Goal: Information Seeking & Learning: Find specific fact

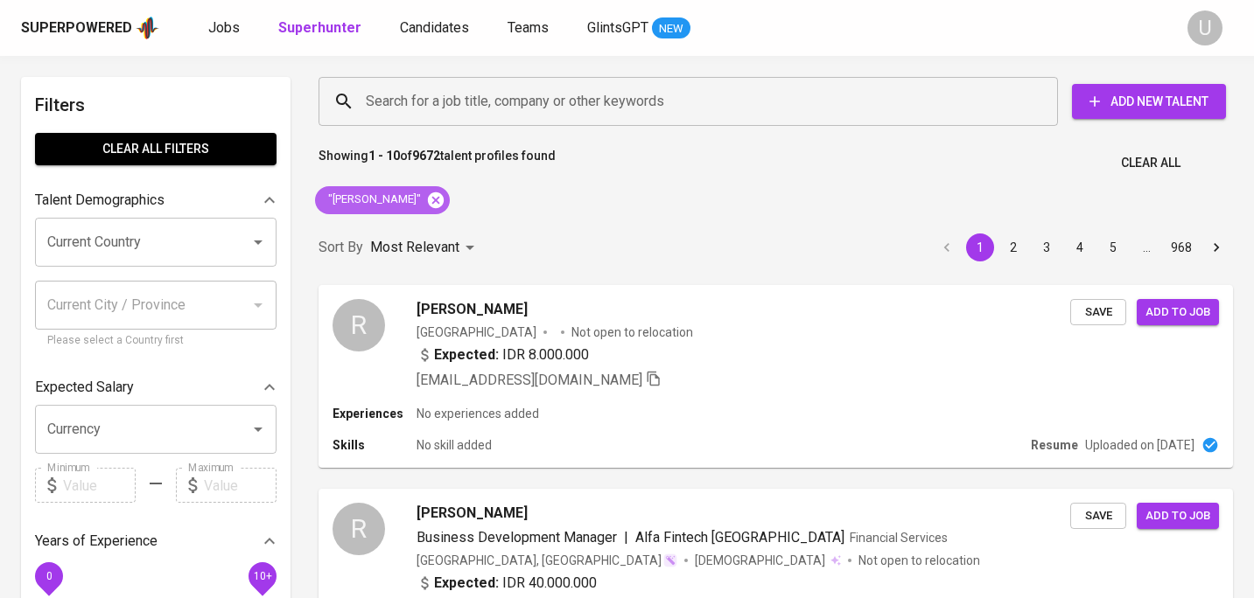
click at [439, 203] on icon at bounding box center [435, 200] width 19 height 19
click at [453, 104] on input "Search for a job title, company or other keywords" at bounding box center [692, 101] width 662 height 33
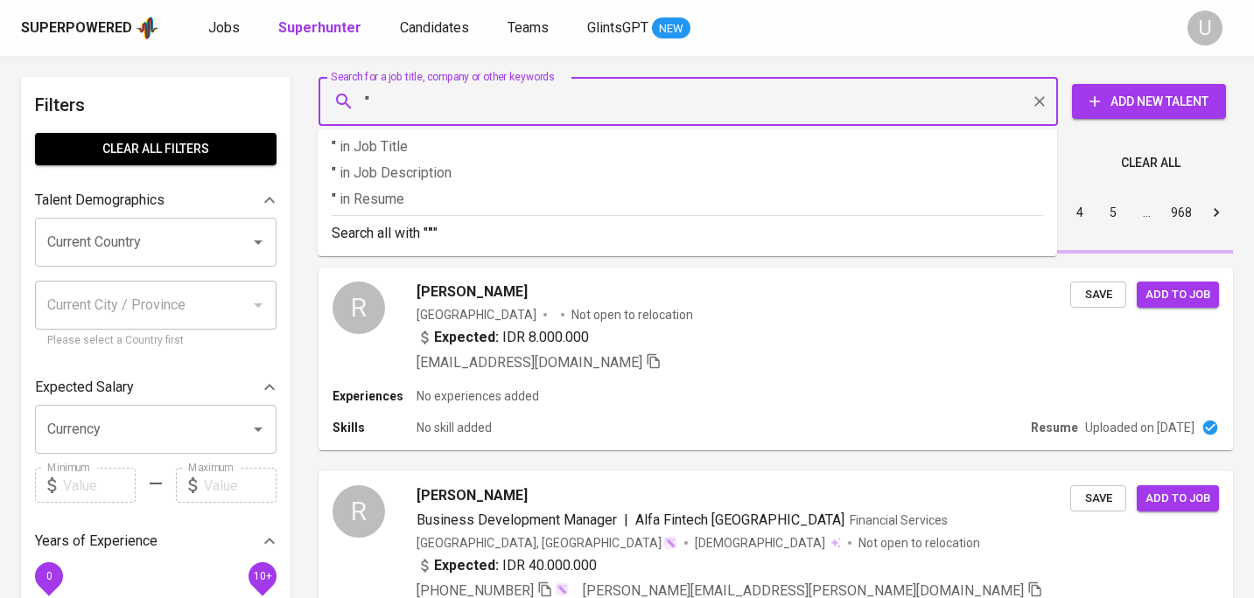
paste input "Lailah K"
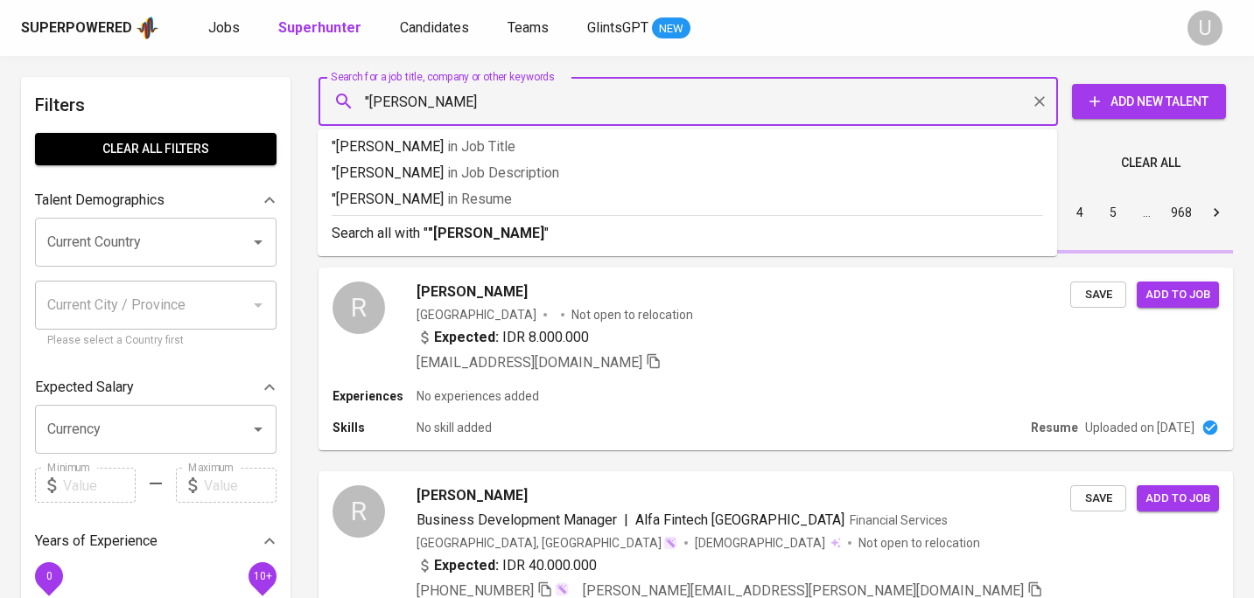
type input ""Lailah K""
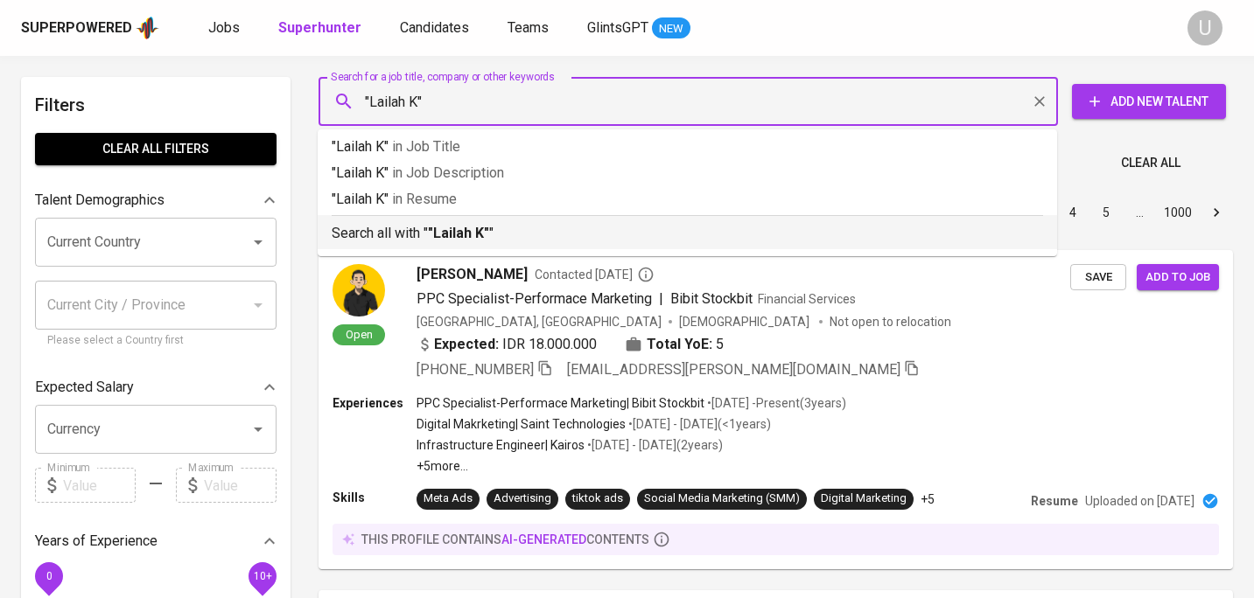
click at [442, 237] on b ""Lailah K"" at bounding box center [458, 233] width 61 height 17
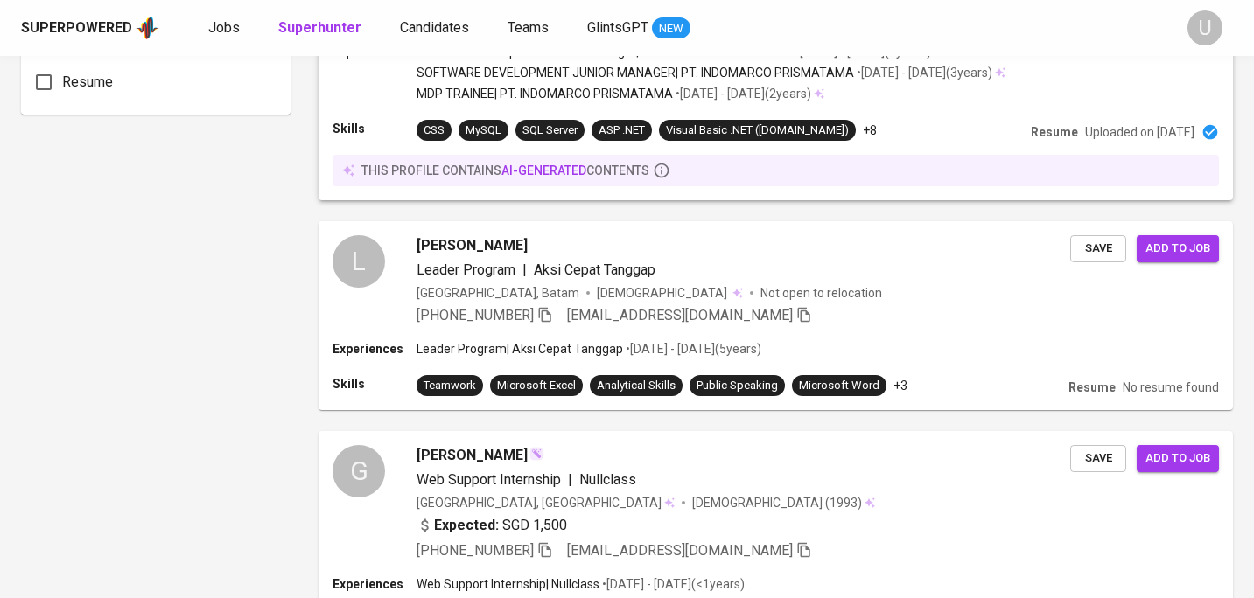
scroll to position [1408, 0]
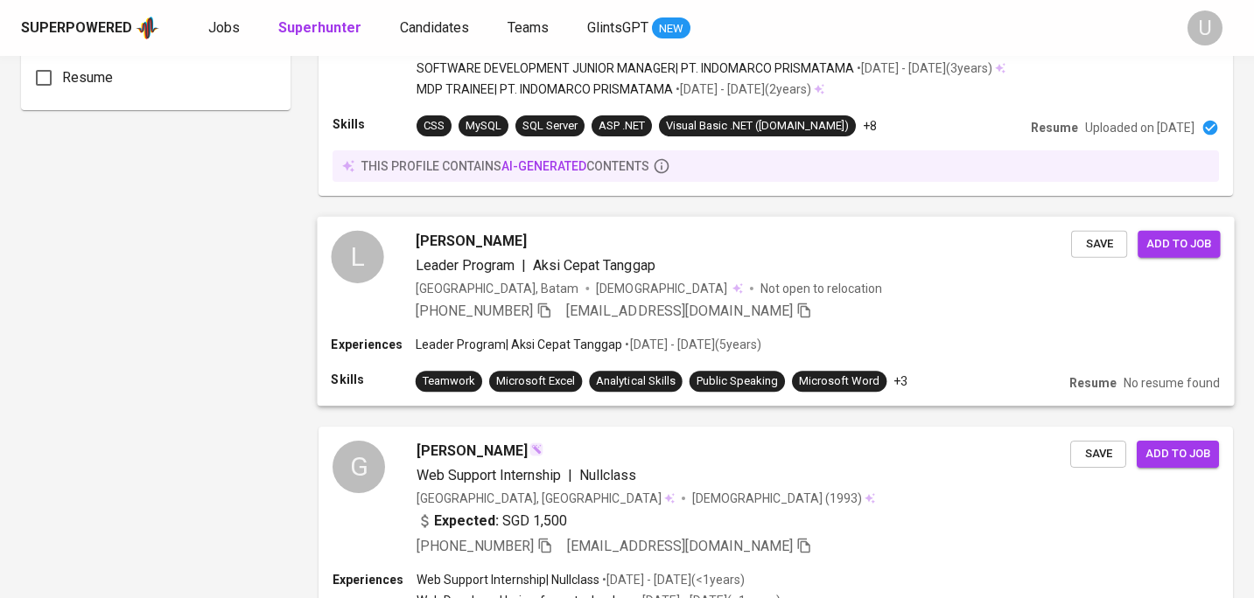
click at [744, 278] on div "Laila K Leader Program | Aksi Cepat Tanggap Indonesia, Batam Female Not open to…" at bounding box center [743, 276] width 655 height 91
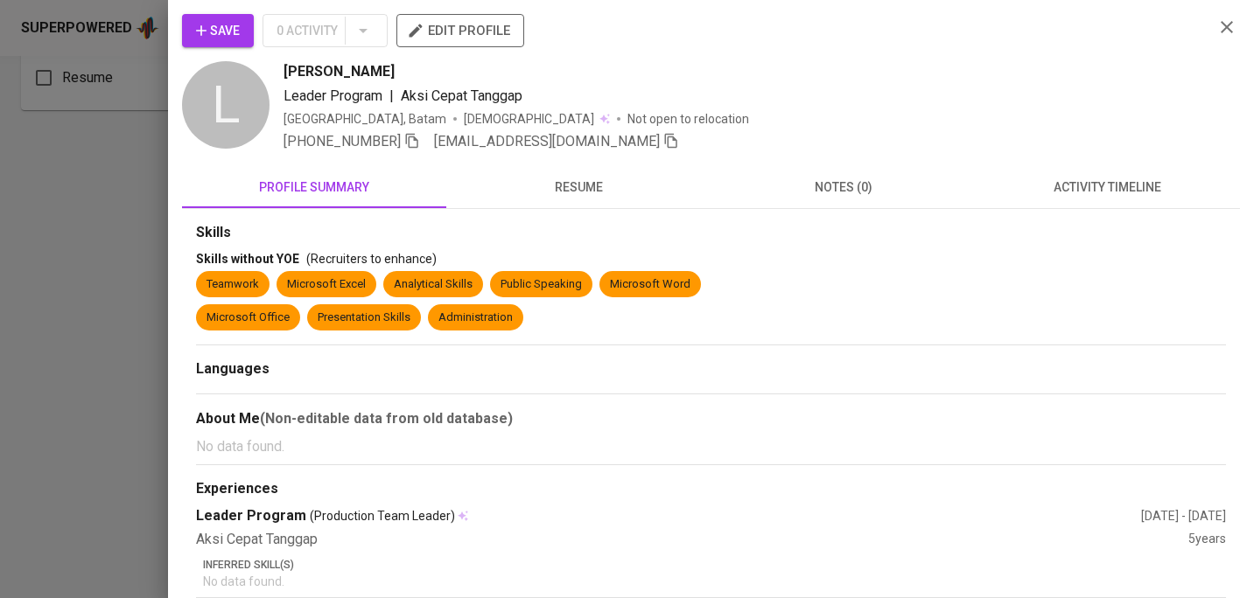
scroll to position [84, 0]
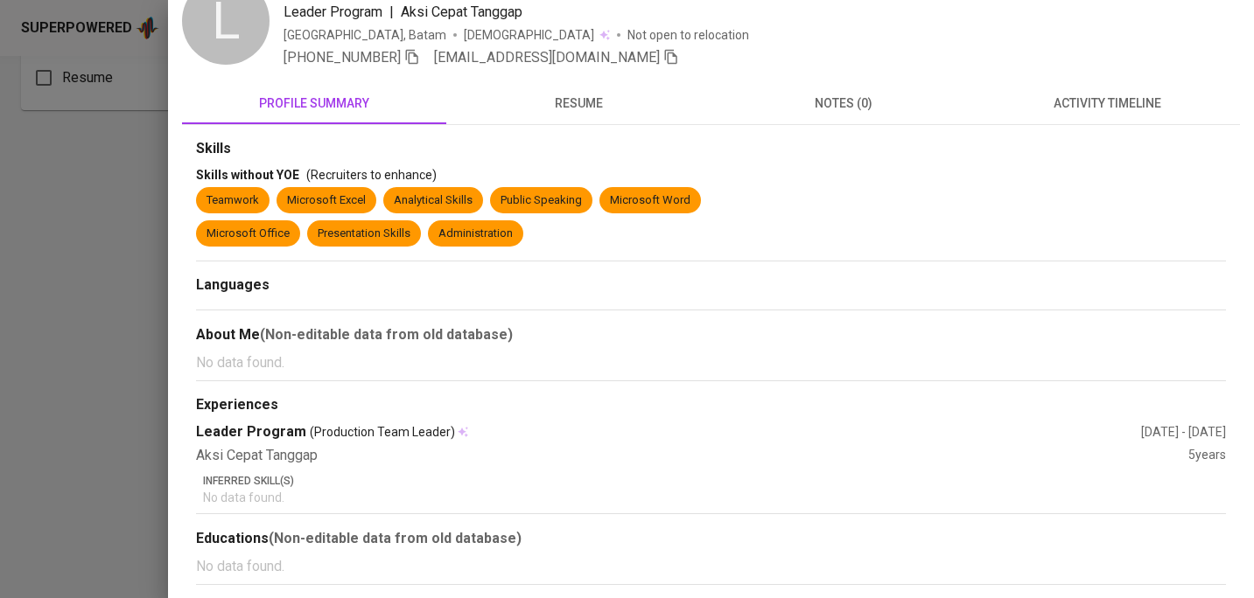
click at [584, 108] on span "resume" at bounding box center [578, 104] width 243 height 22
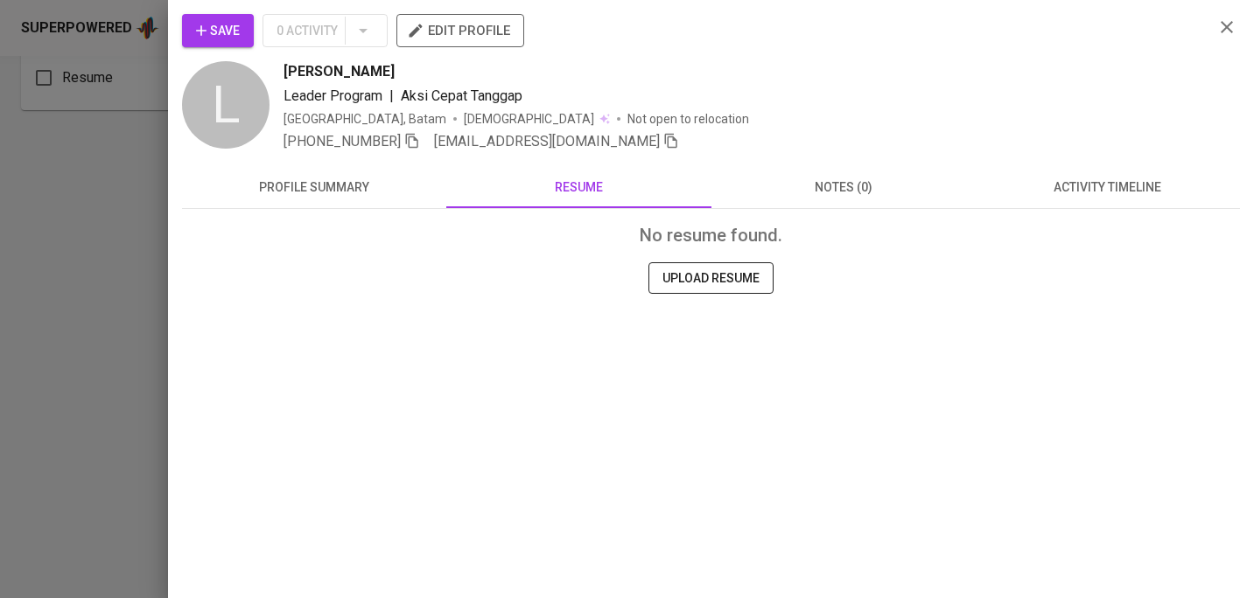
scroll to position [0, 0]
click at [1218, 29] on icon "button" at bounding box center [1226, 27] width 21 height 21
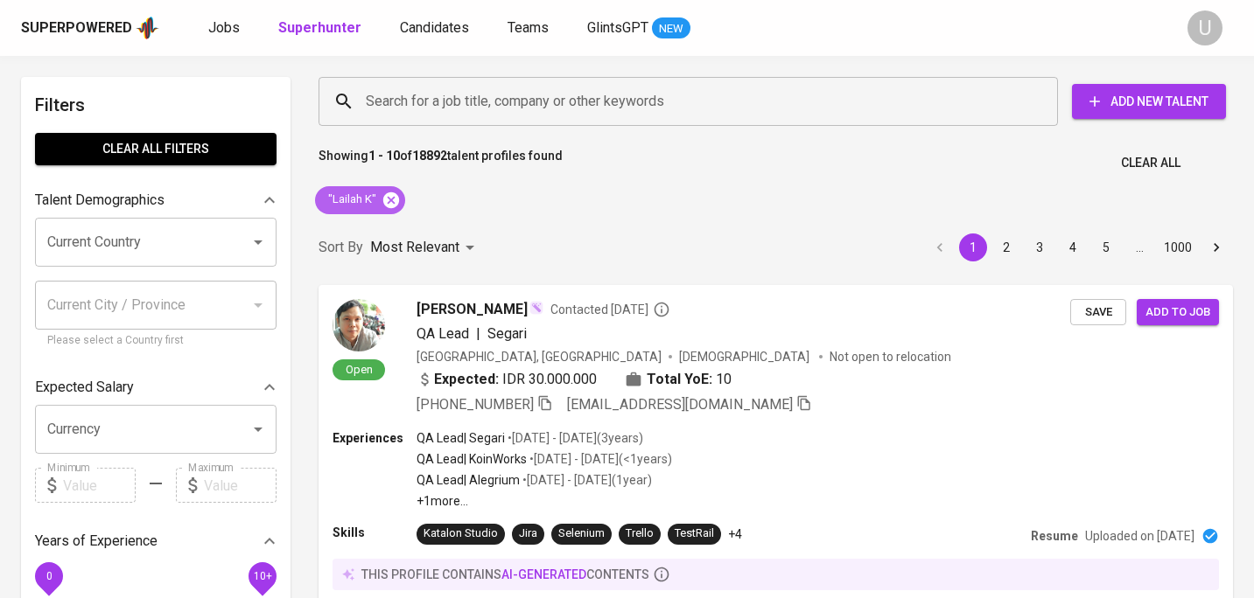
click at [389, 205] on icon at bounding box center [391, 200] width 16 height 16
click at [409, 108] on input "Search for a job title, company or other keywords" at bounding box center [692, 101] width 662 height 33
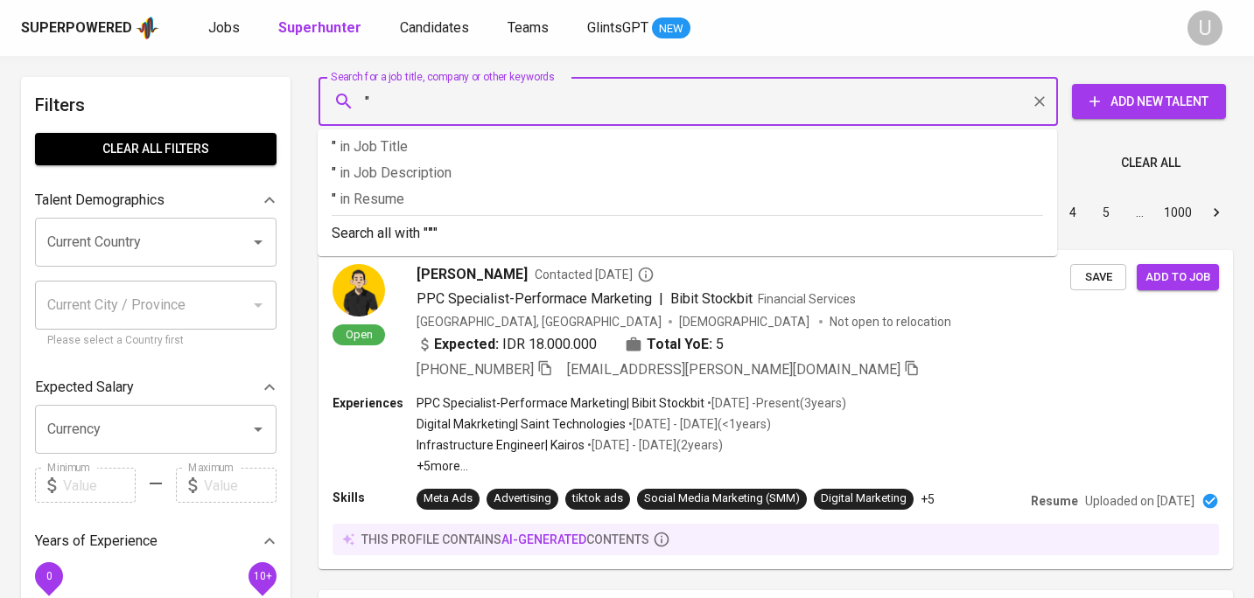
paste input "Satrio Nugraha"
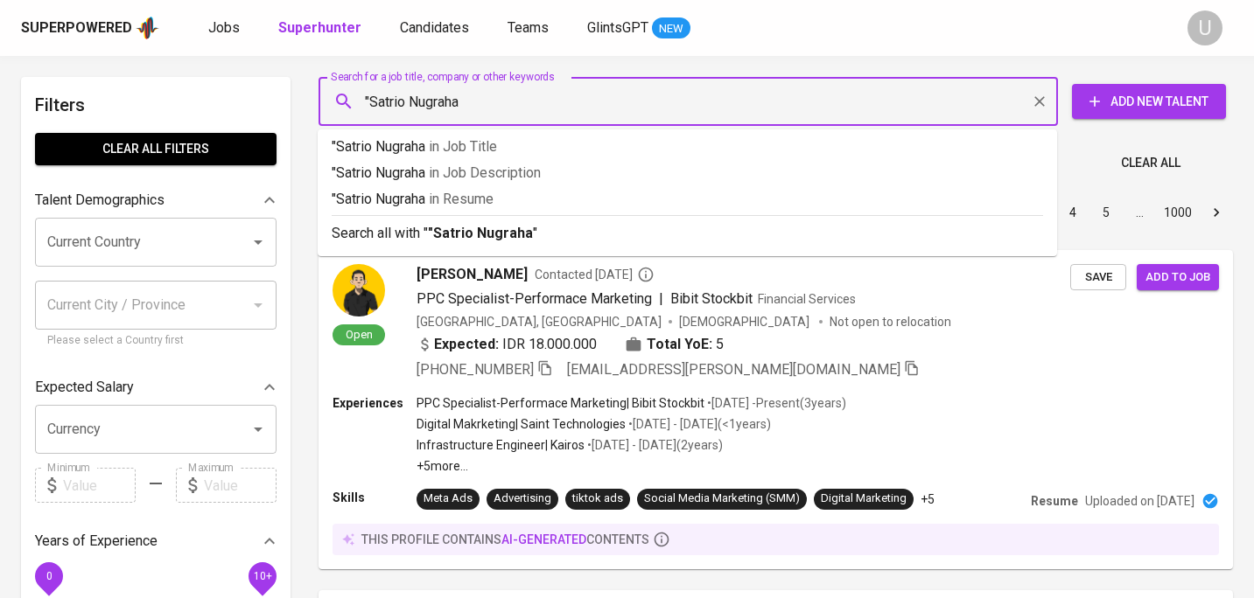
type input ""Satrio Nugraha""
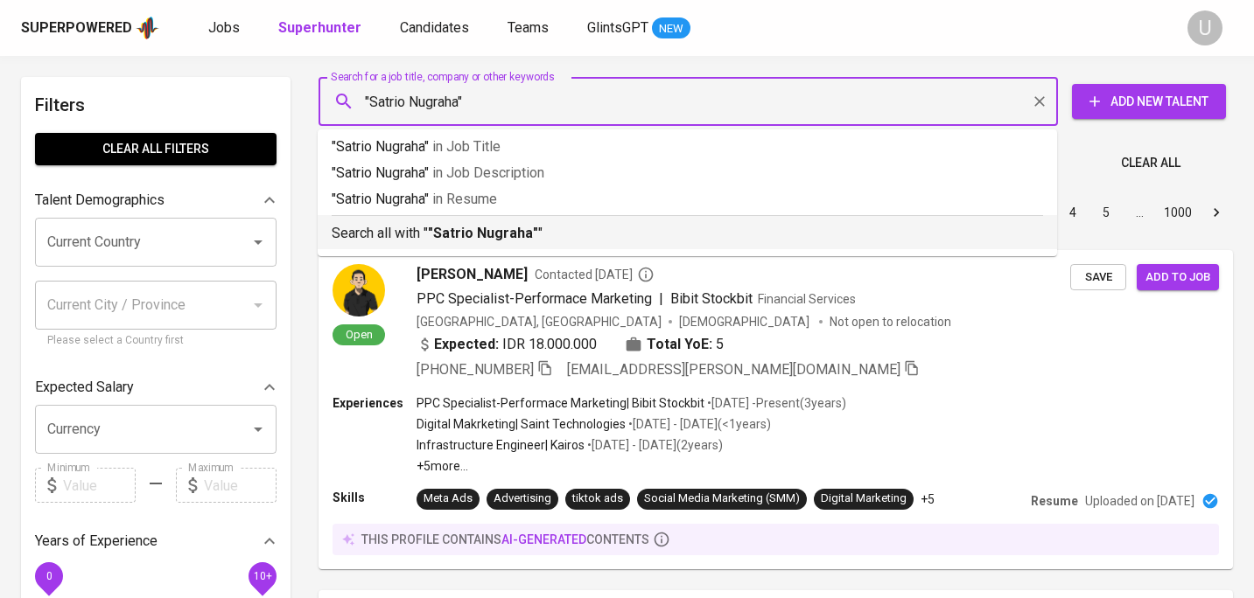
click at [453, 236] on b ""Satrio Nugraha"" at bounding box center [483, 233] width 110 height 17
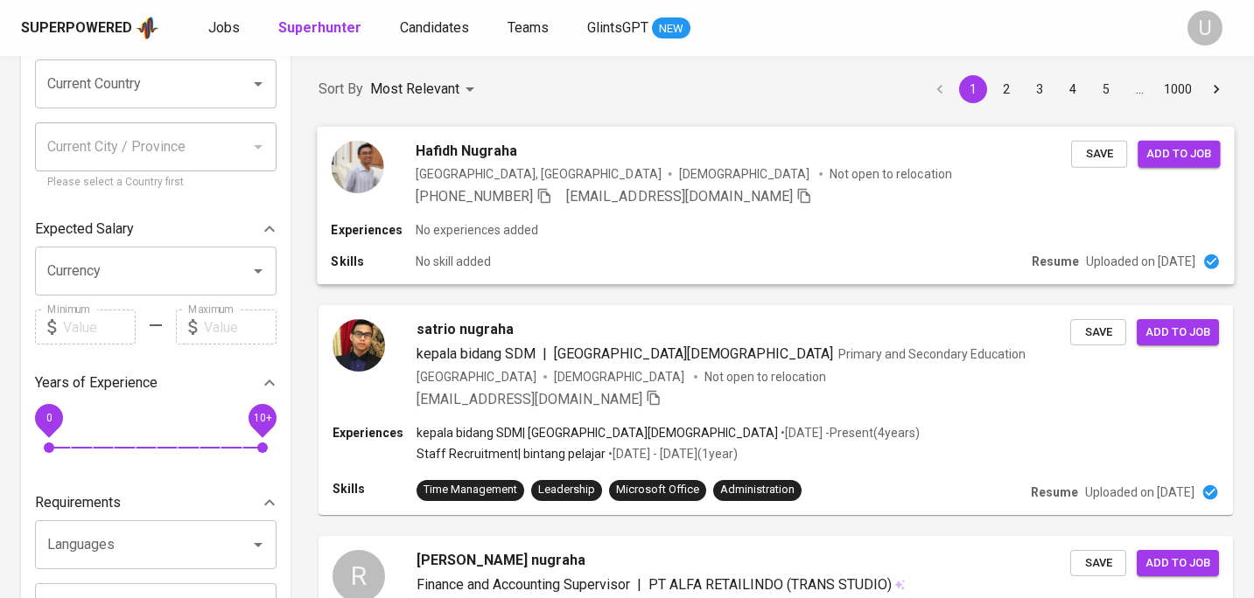
scroll to position [161, 0]
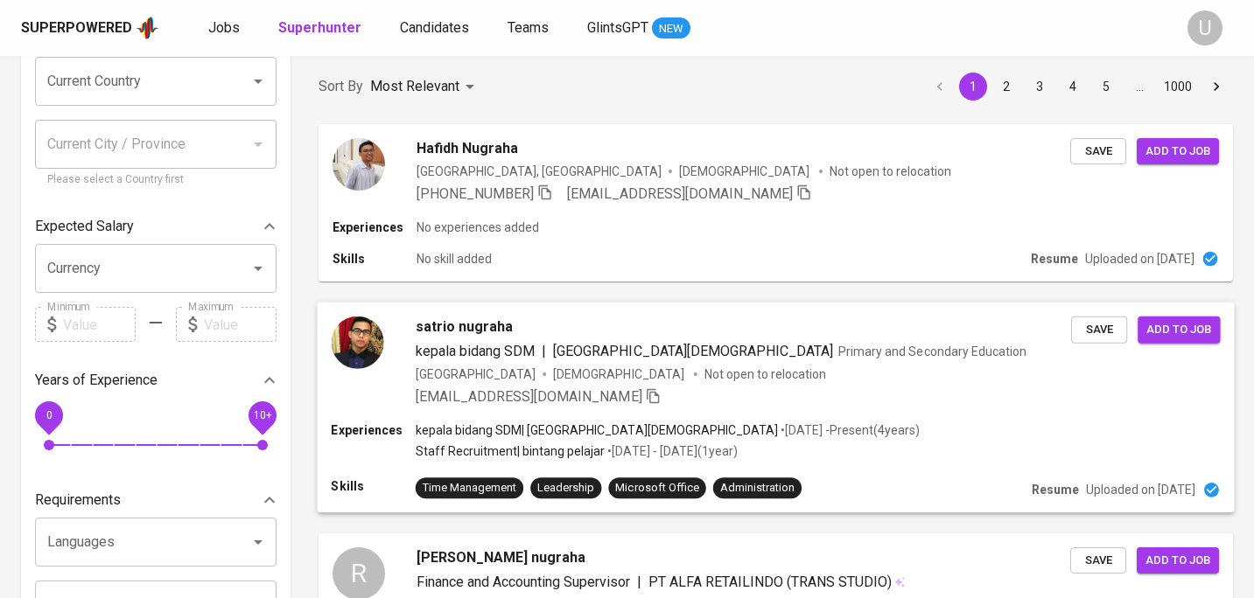
click at [663, 390] on div "[EMAIL_ADDRESS][DOMAIN_NAME]" at bounding box center [743, 396] width 655 height 21
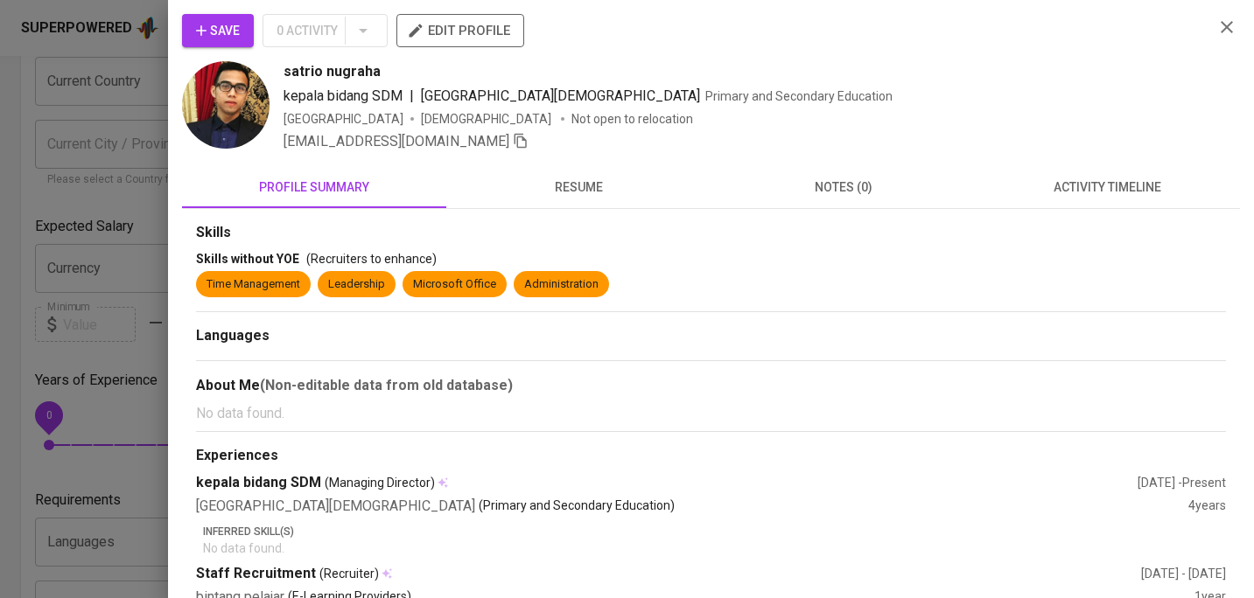
click at [580, 195] on span "resume" at bounding box center [578, 188] width 243 height 22
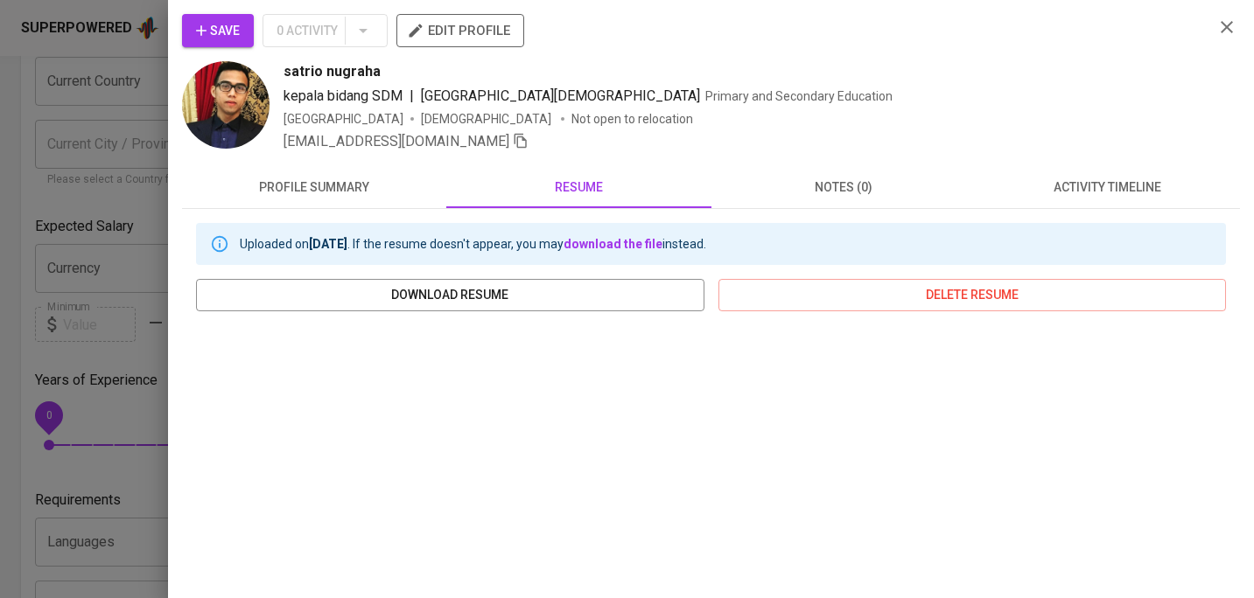
click at [1232, 22] on icon "button" at bounding box center [1226, 27] width 12 height 12
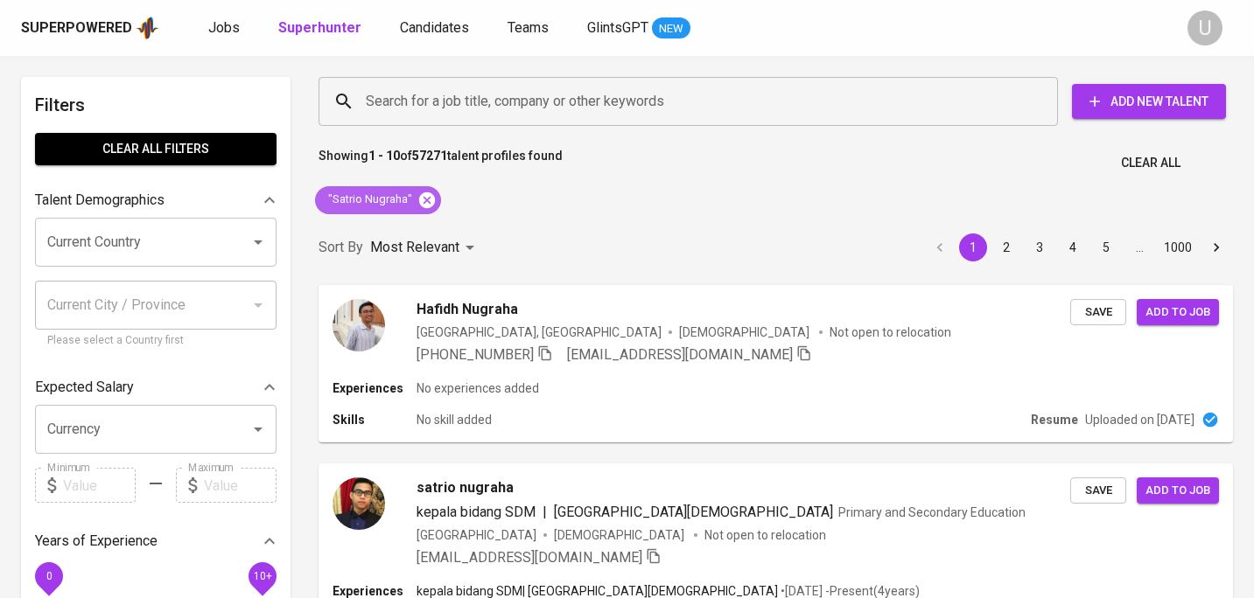
click at [425, 197] on icon at bounding box center [427, 200] width 16 height 16
click at [430, 108] on input "Search for a job title, company or other keywords" at bounding box center [692, 101] width 662 height 33
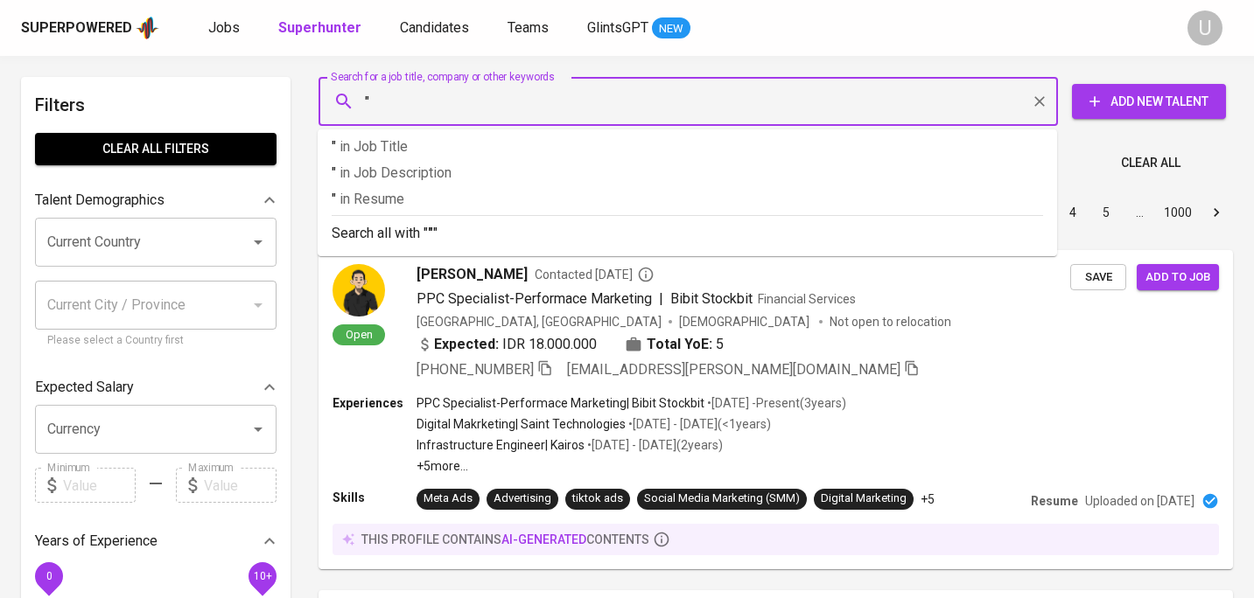
paste input "Mutia Azhari"
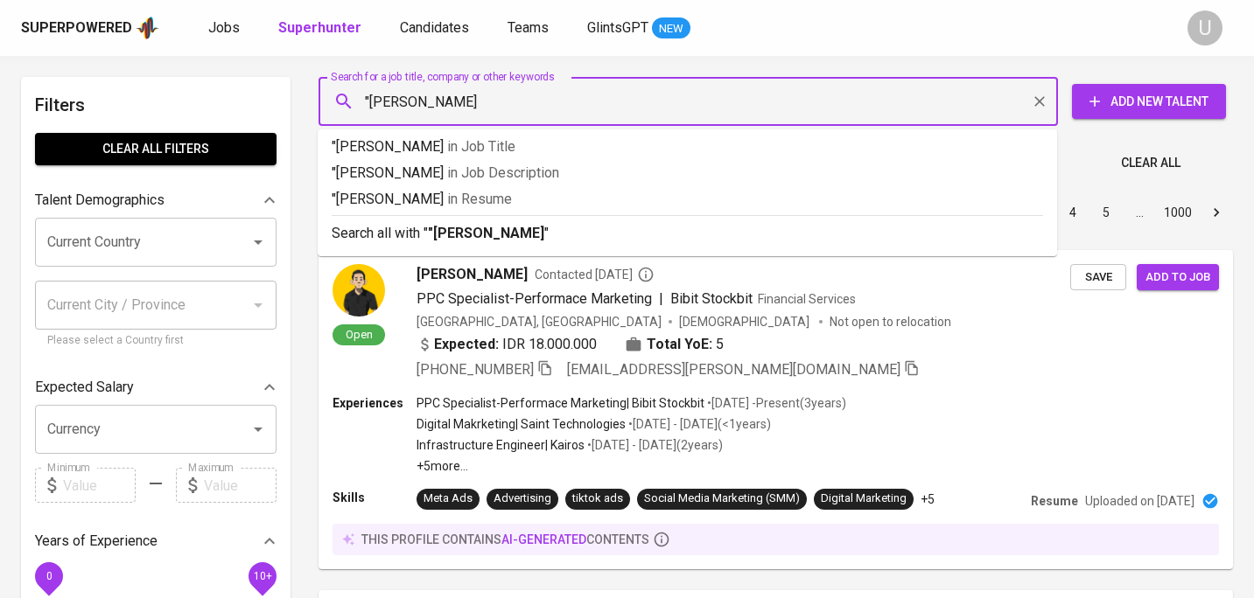
type input ""Mutia Azhari""
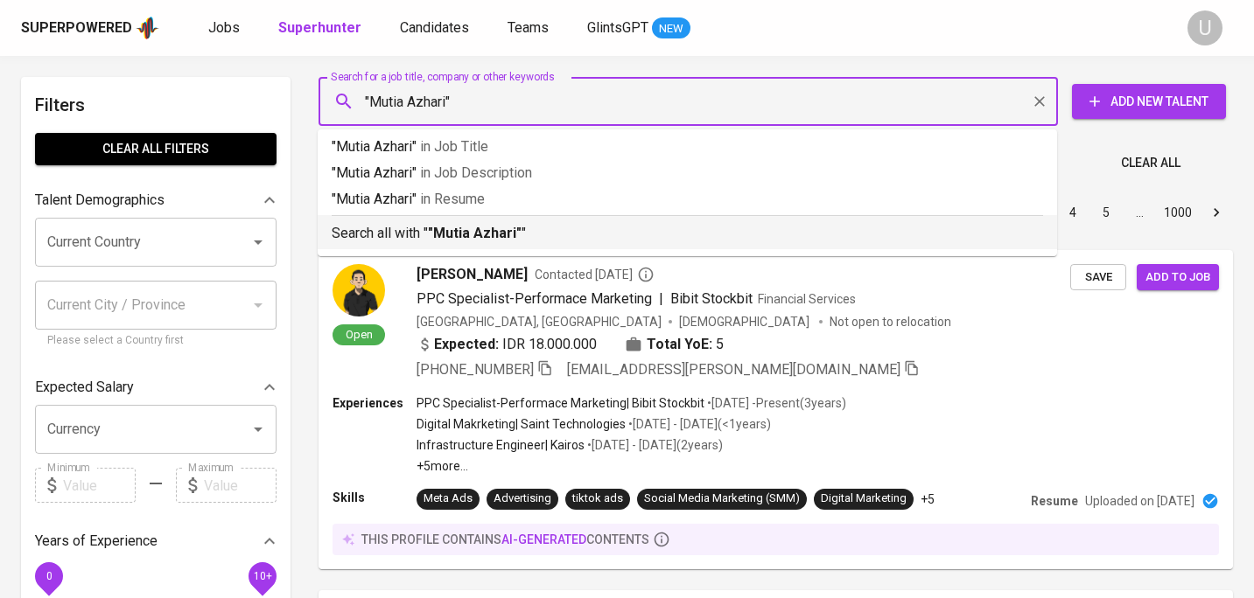
click at [442, 241] on p "Search all with " "Mutia Azhari" "" at bounding box center [687, 233] width 711 height 21
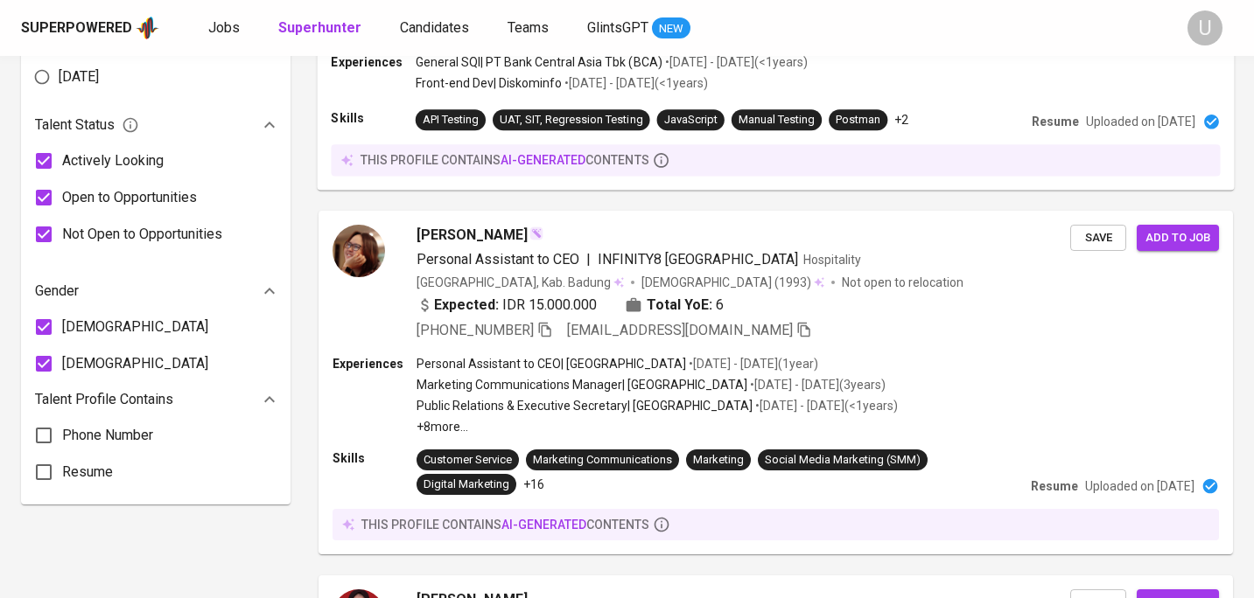
scroll to position [1025, 0]
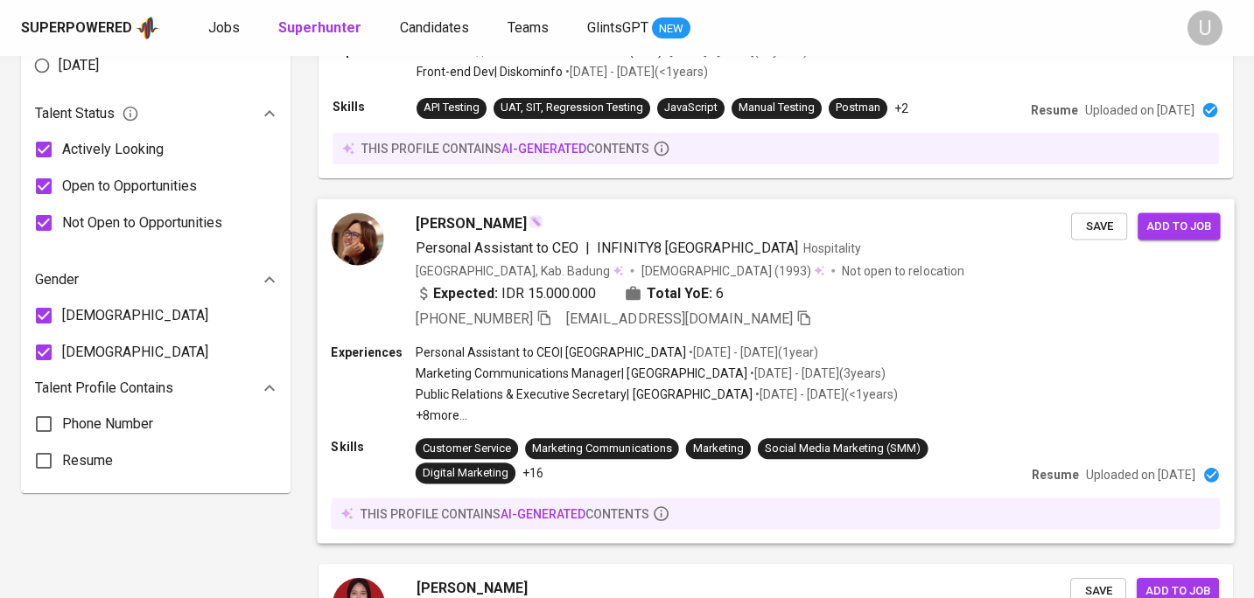
click at [489, 229] on span "Muthia Azhari" at bounding box center [471, 223] width 111 height 21
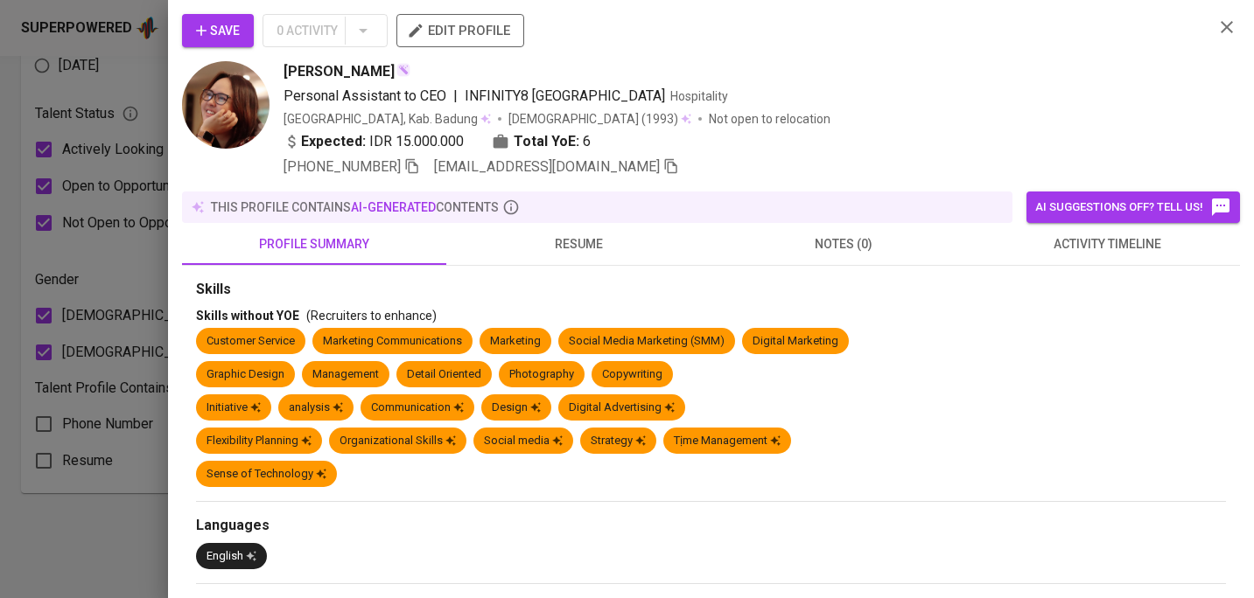
click at [569, 240] on span "resume" at bounding box center [578, 245] width 243 height 22
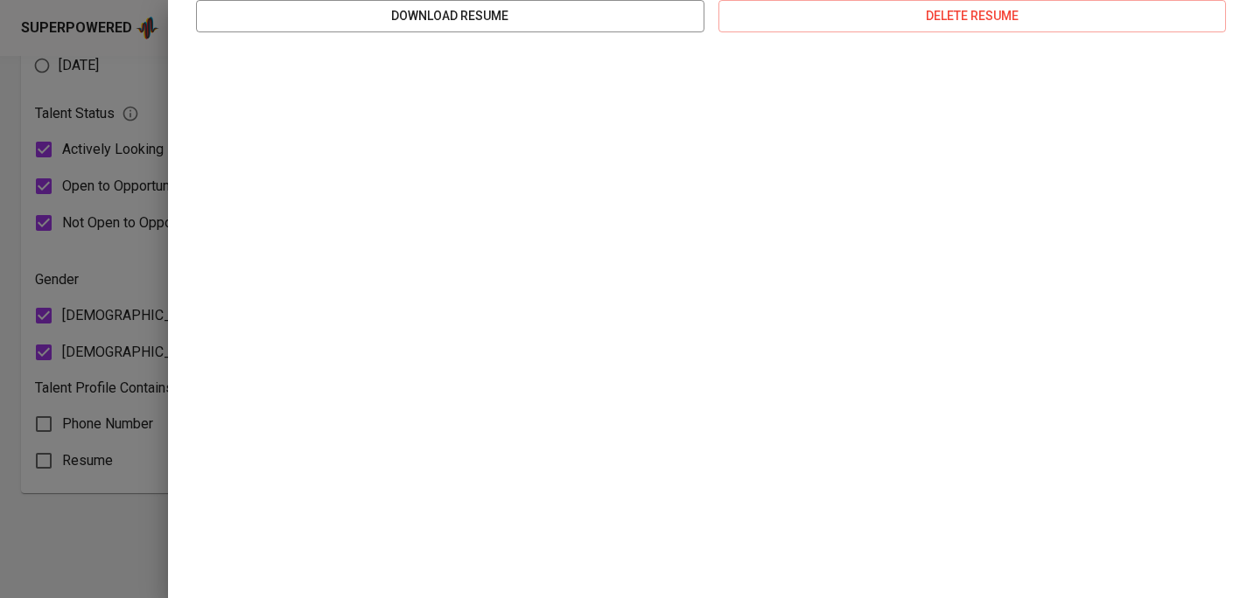
scroll to position [0, 0]
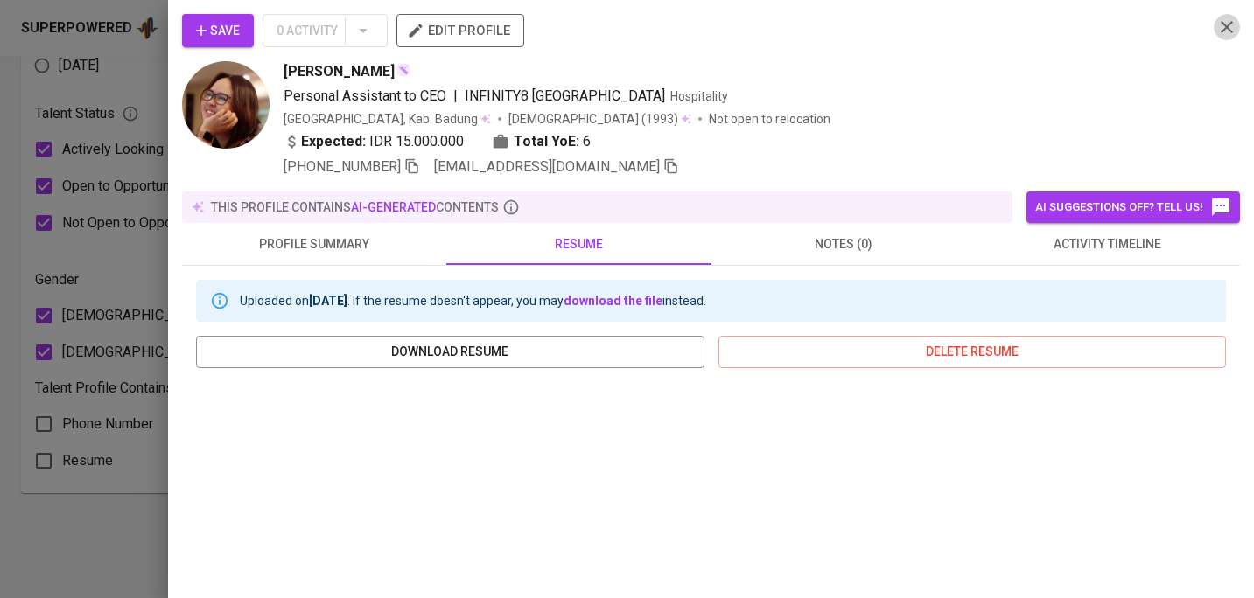
click at [1224, 24] on icon "button" at bounding box center [1226, 27] width 12 height 12
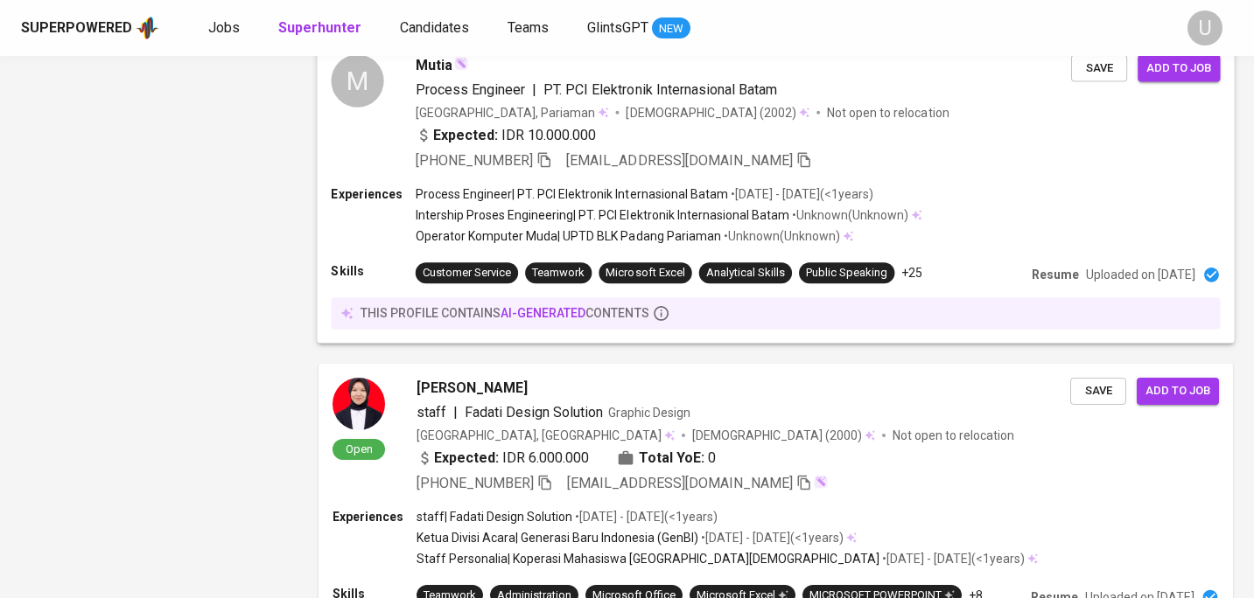
scroll to position [1847, 0]
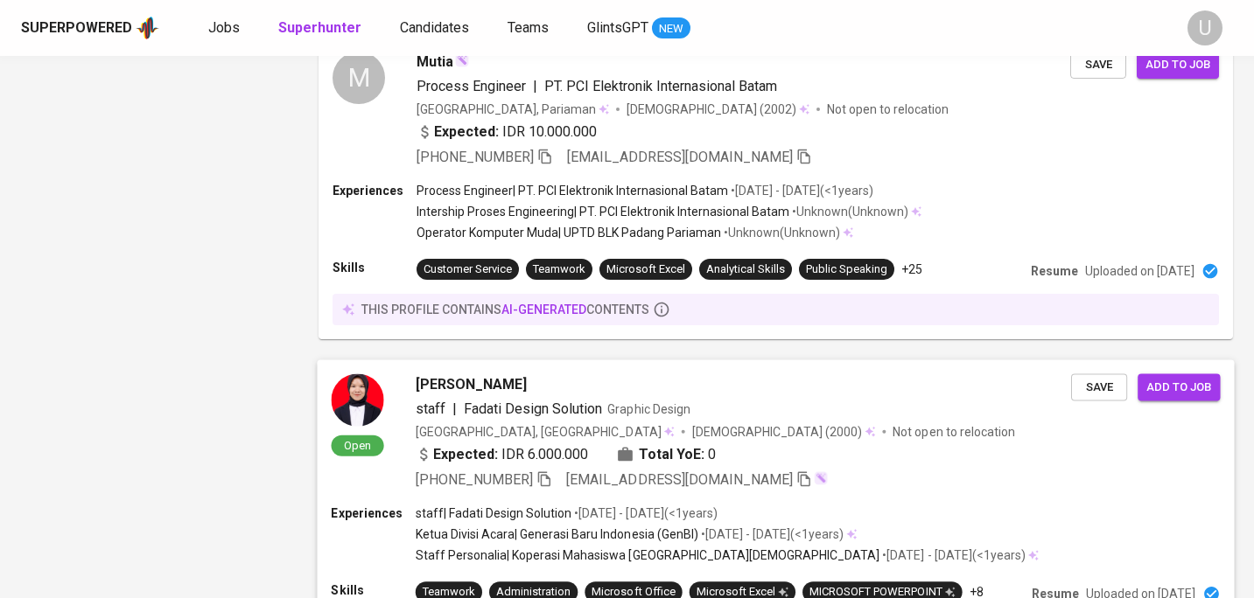
click at [504, 380] on div "Muthia Azhari" at bounding box center [743, 384] width 655 height 21
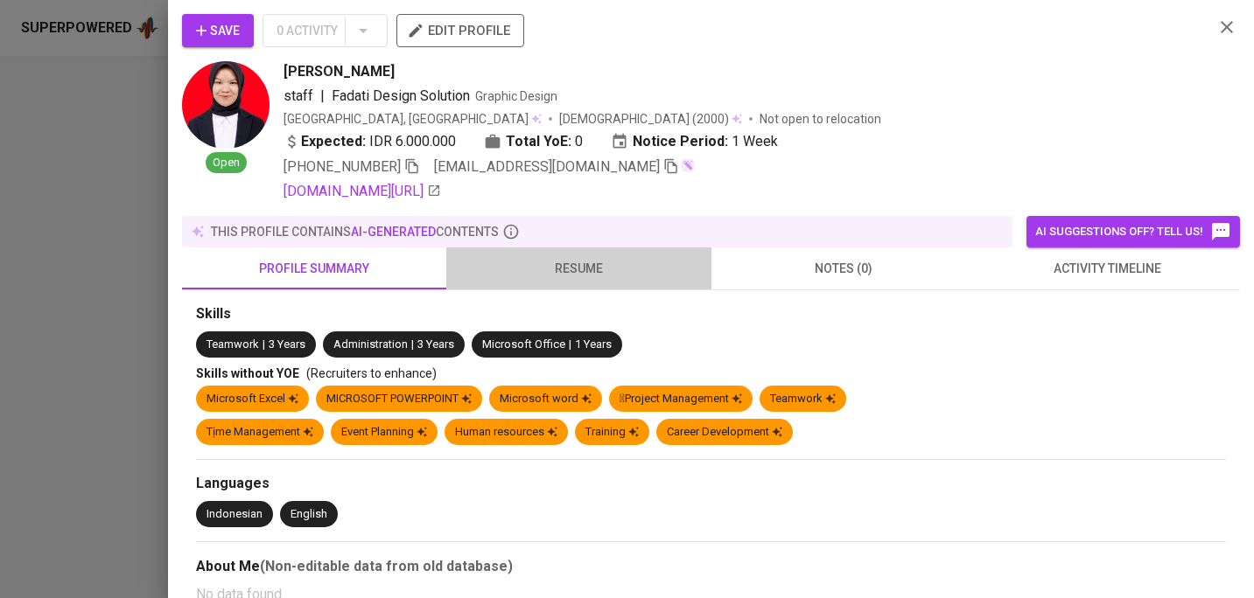
click at [593, 273] on span "resume" at bounding box center [578, 269] width 243 height 22
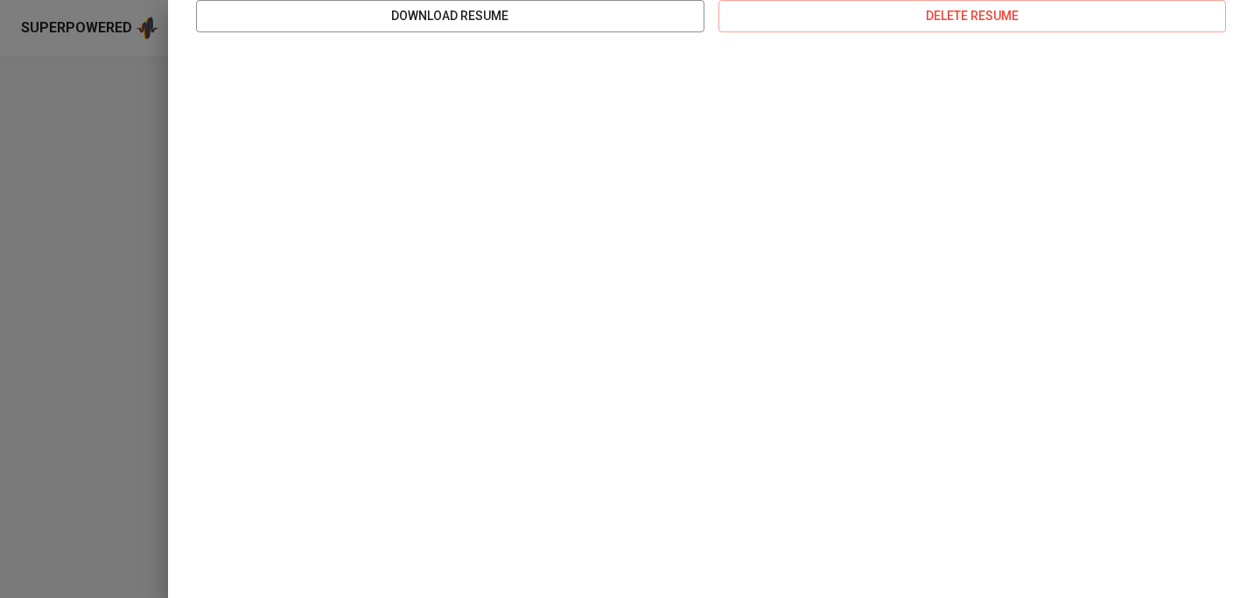
scroll to position [0, 0]
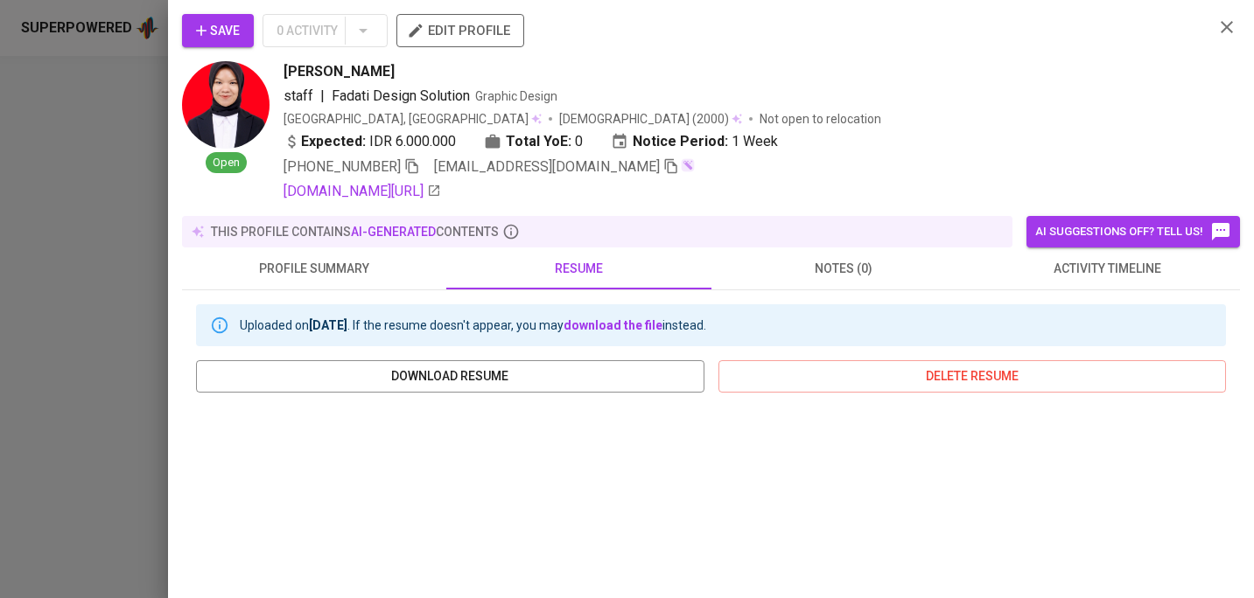
click at [1226, 24] on icon "button" at bounding box center [1226, 27] width 21 height 21
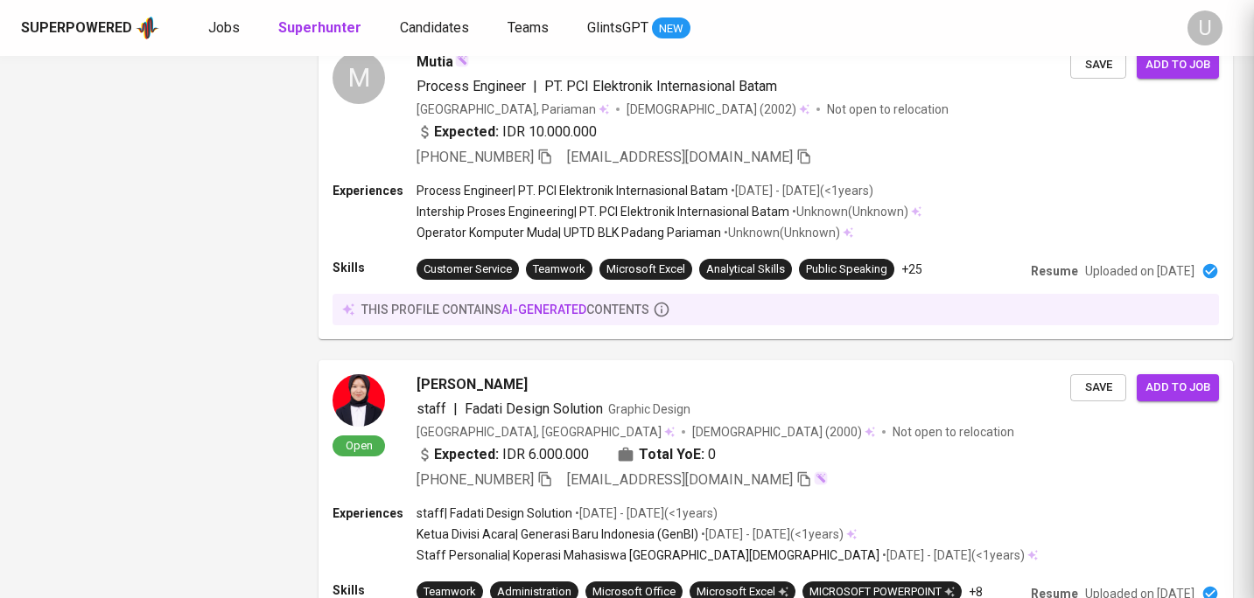
scroll to position [1908, 0]
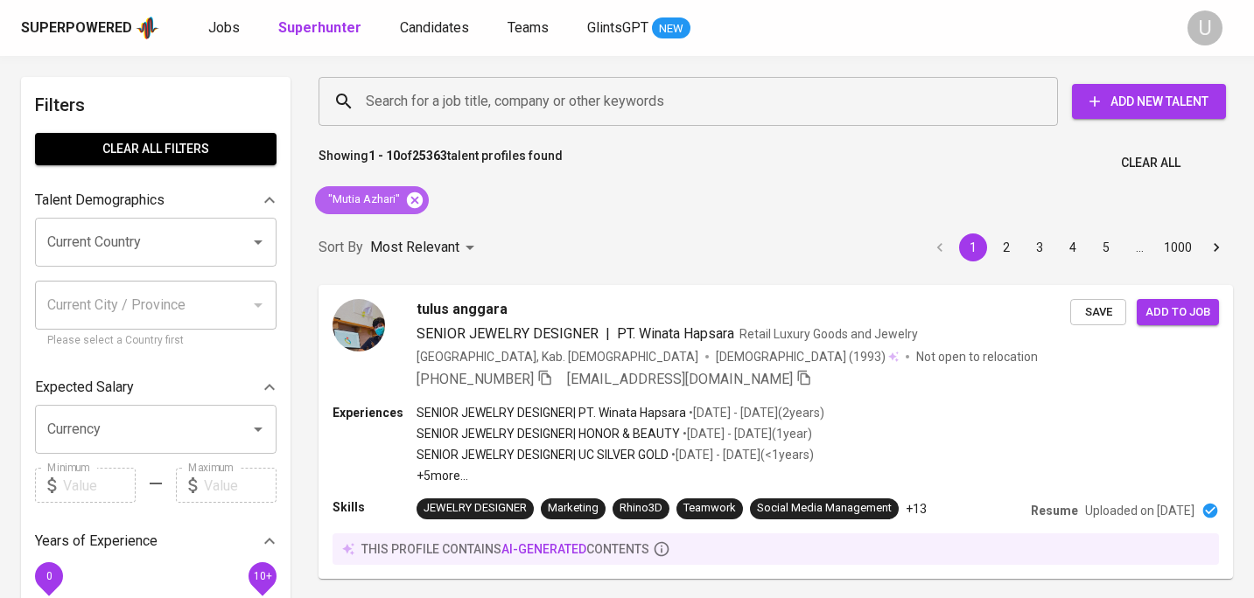
click at [415, 201] on icon at bounding box center [414, 200] width 19 height 19
click at [422, 104] on input "Search for a job title, company or other keywords" at bounding box center [692, 101] width 662 height 33
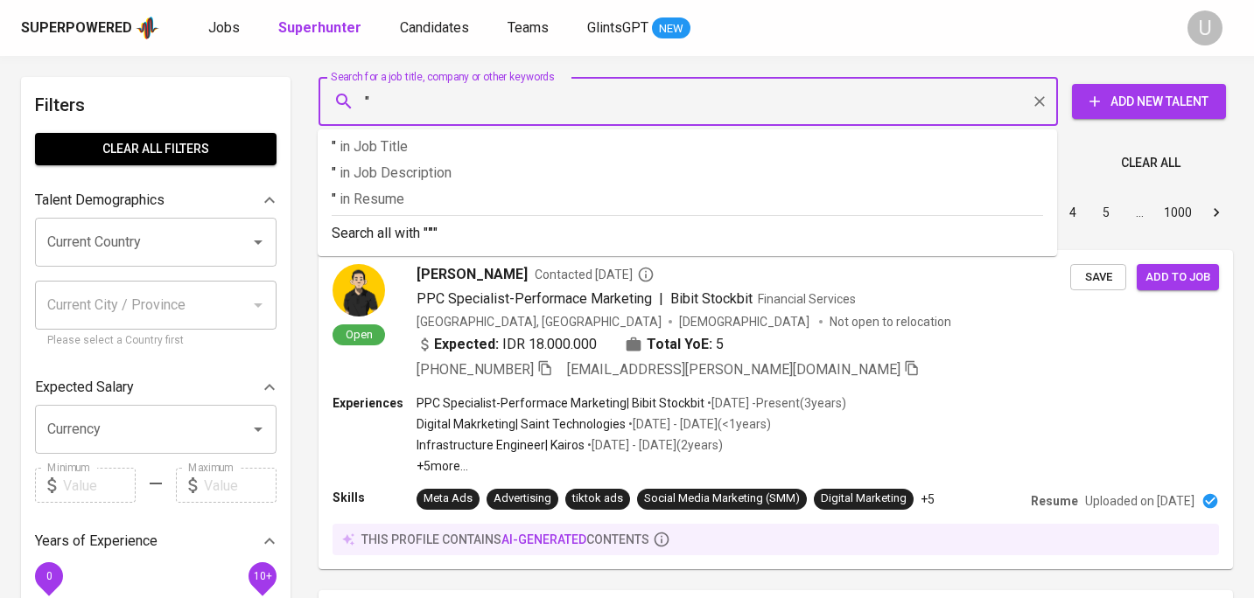
paste input "Netty Andriani Limbong"
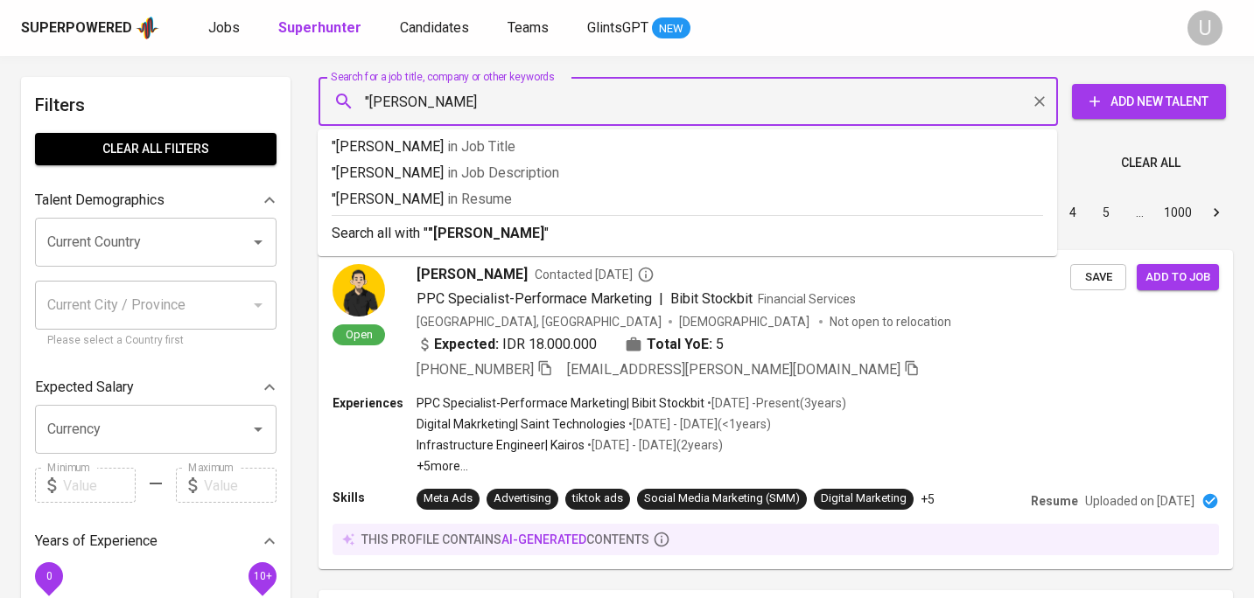
type input ""Netty Andriani Limbong""
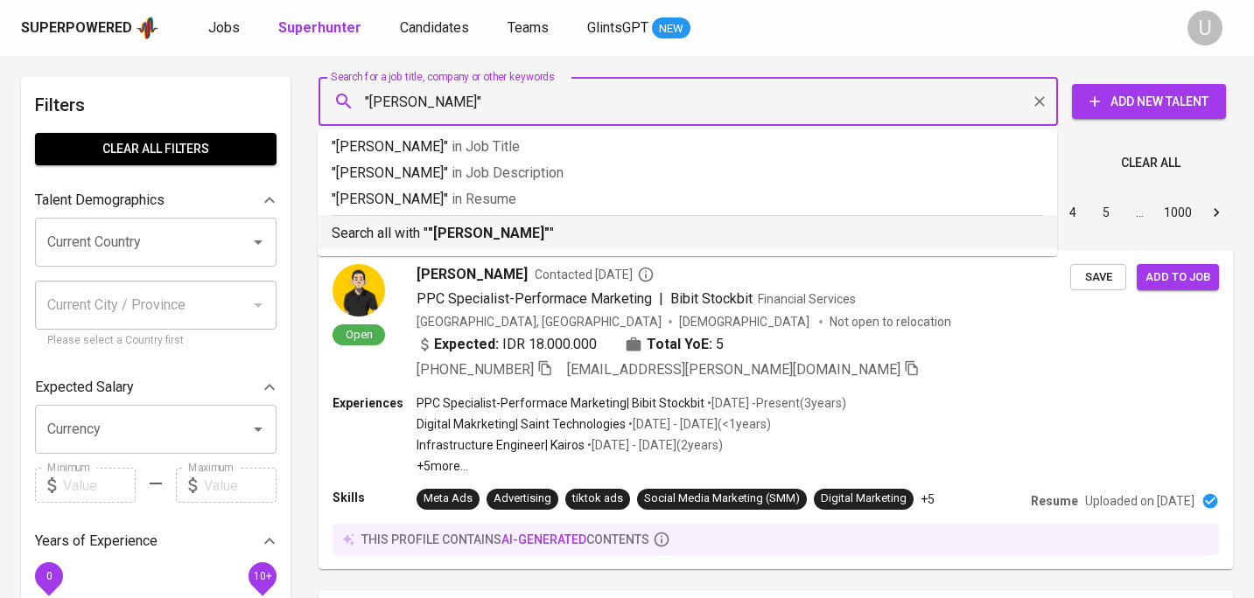
click at [469, 229] on b ""Netty Andriani Limbong"" at bounding box center [489, 233] width 122 height 17
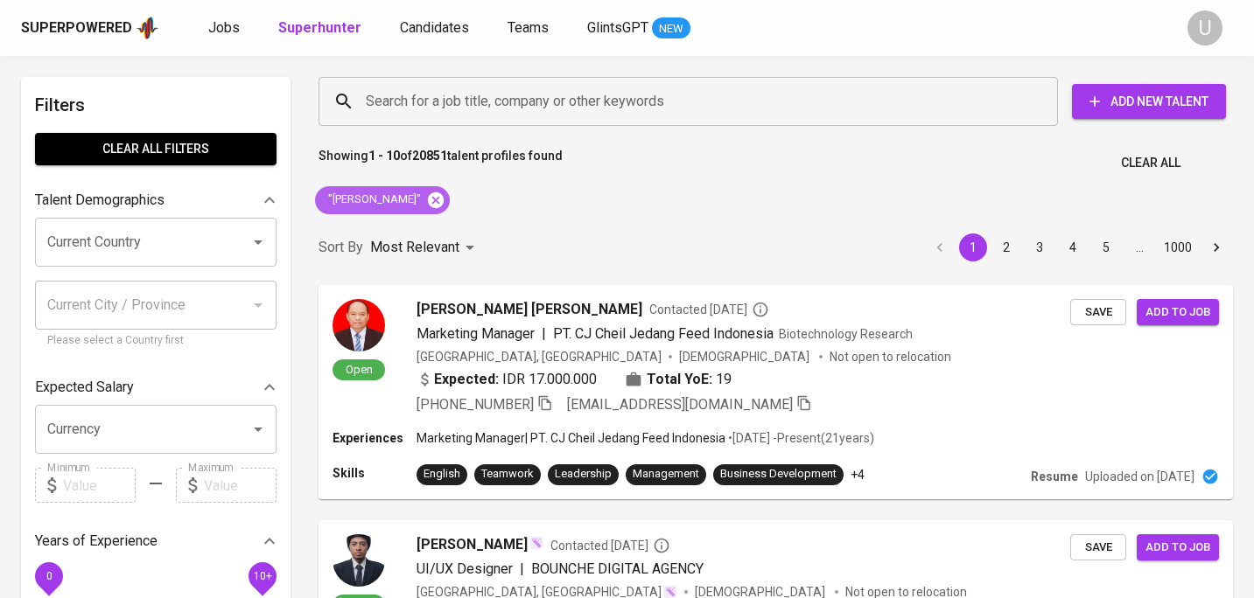
click at [444, 201] on icon at bounding box center [436, 200] width 16 height 16
click at [460, 106] on input "Search for a job title, company or other keywords" at bounding box center [692, 101] width 662 height 33
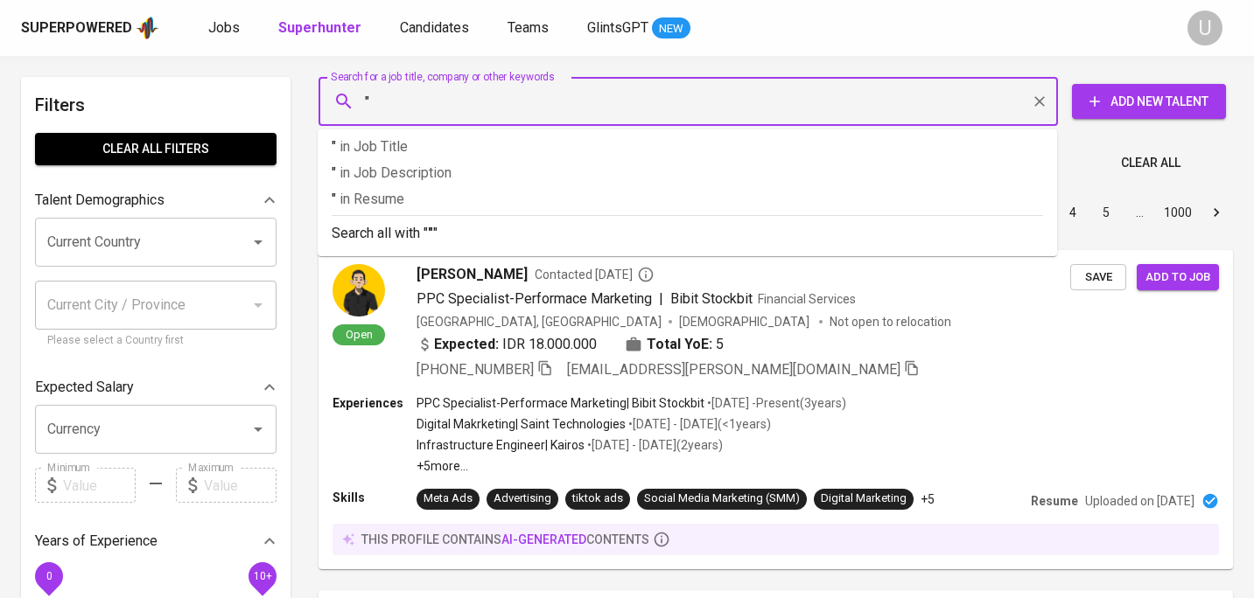
paste input "Inanda Rizki Amalia"
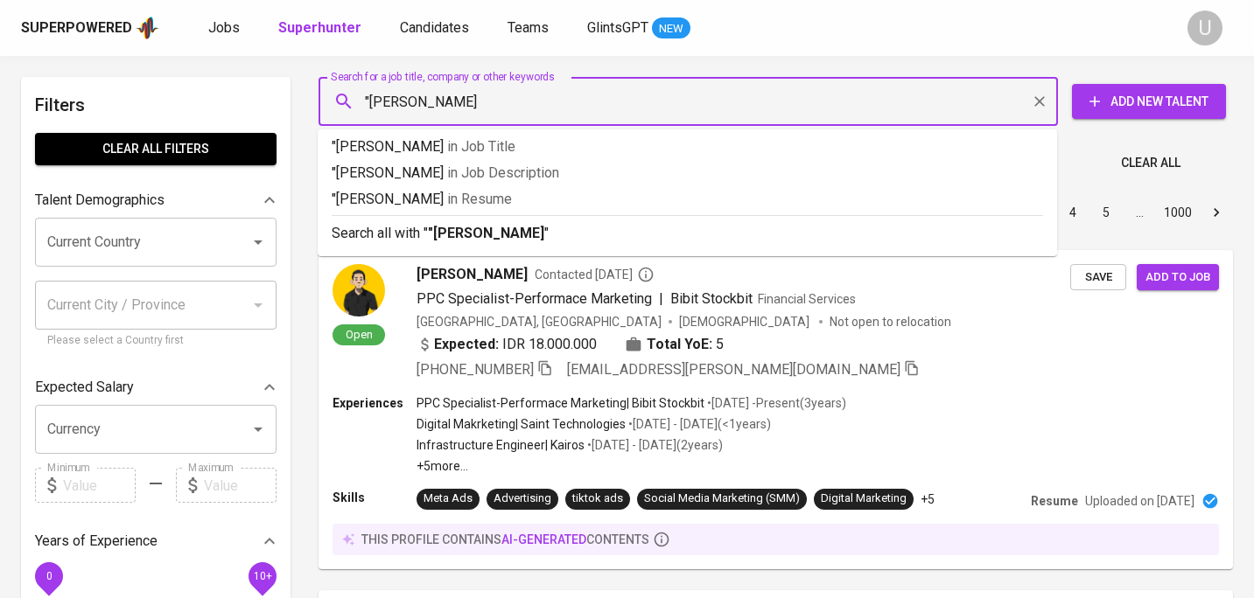
type input ""Inanda Rizki Amalia""
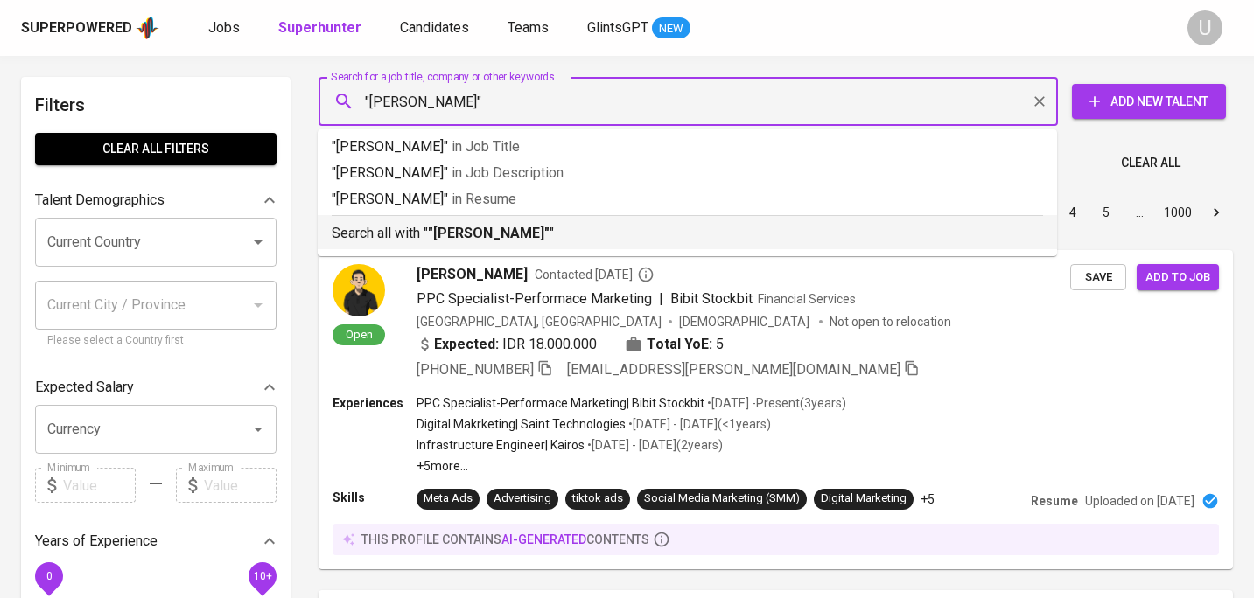
click at [548, 231] on b ""Inanda Rizki Amalia"" at bounding box center [489, 233] width 122 height 17
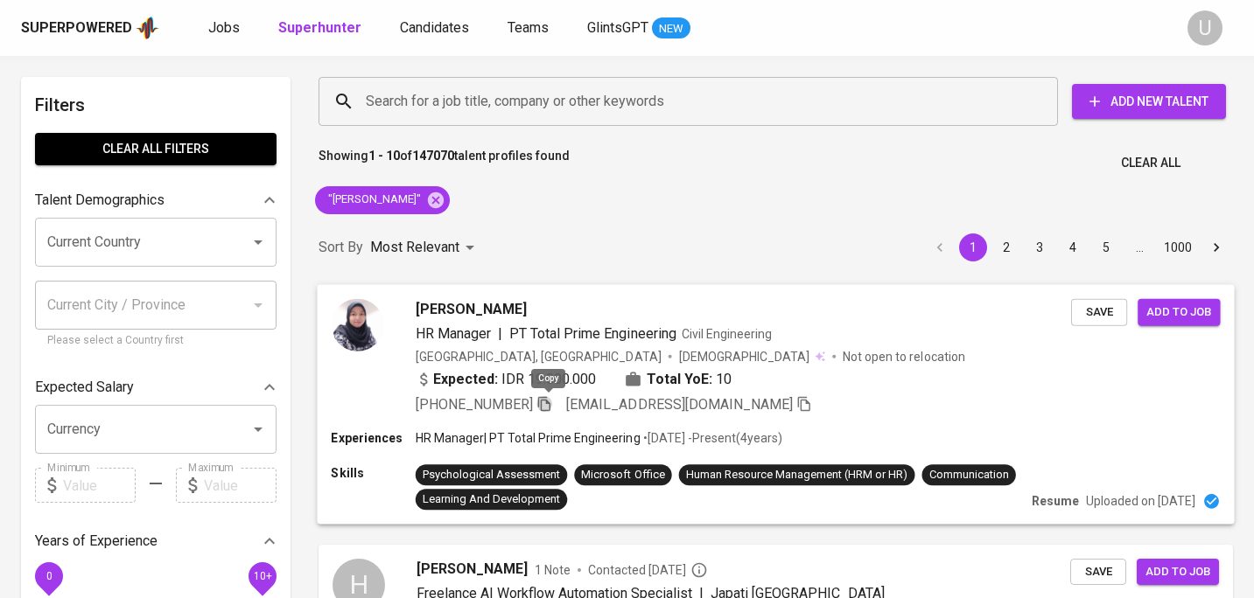
click at [550, 403] on icon "button" at bounding box center [544, 403] width 16 height 16
click at [444, 196] on icon at bounding box center [436, 200] width 16 height 16
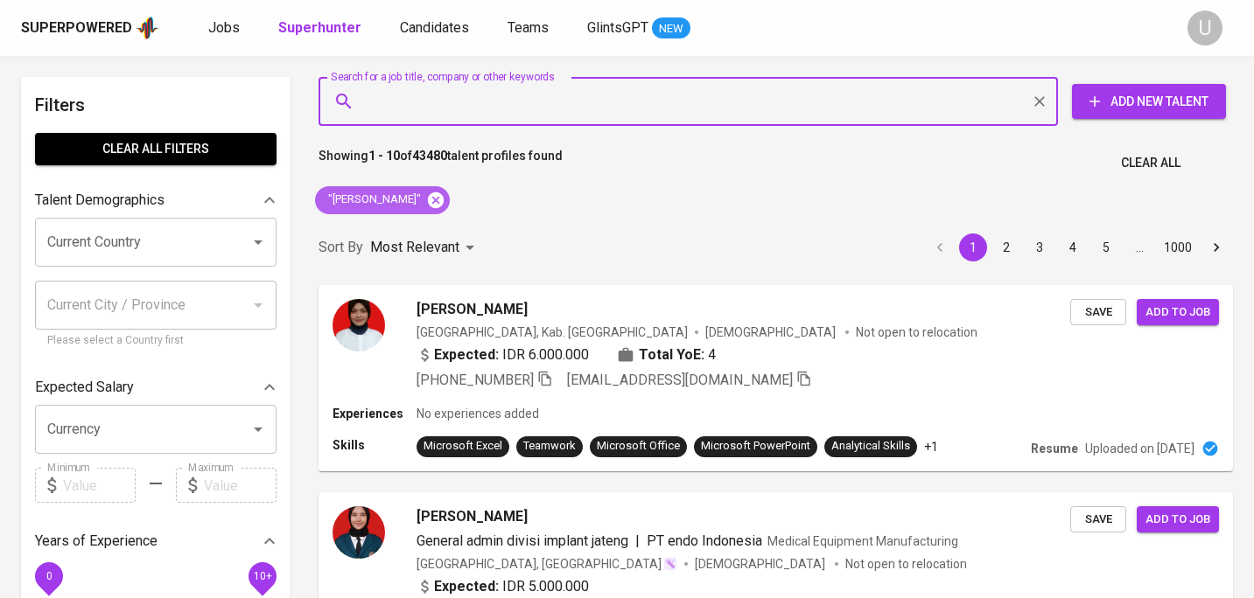
click at [428, 199] on icon at bounding box center [436, 200] width 16 height 16
click at [417, 95] on input "Search for a job title, company or other keywords" at bounding box center [692, 101] width 662 height 33
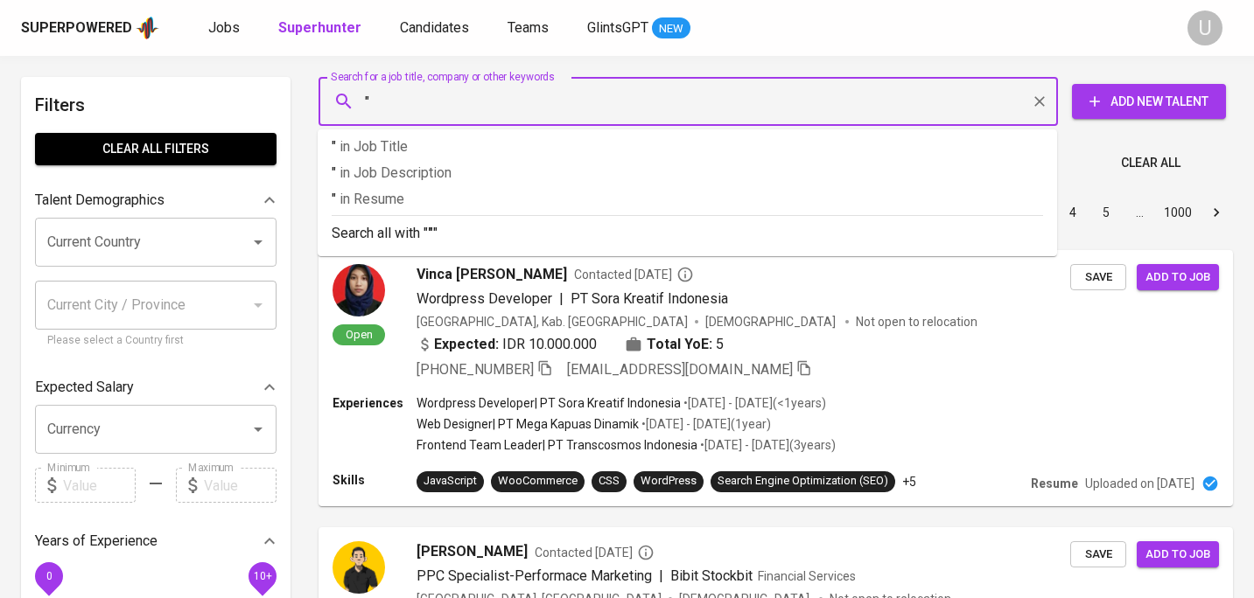
paste input "hauria ridha"
type input ""hauria ridha""
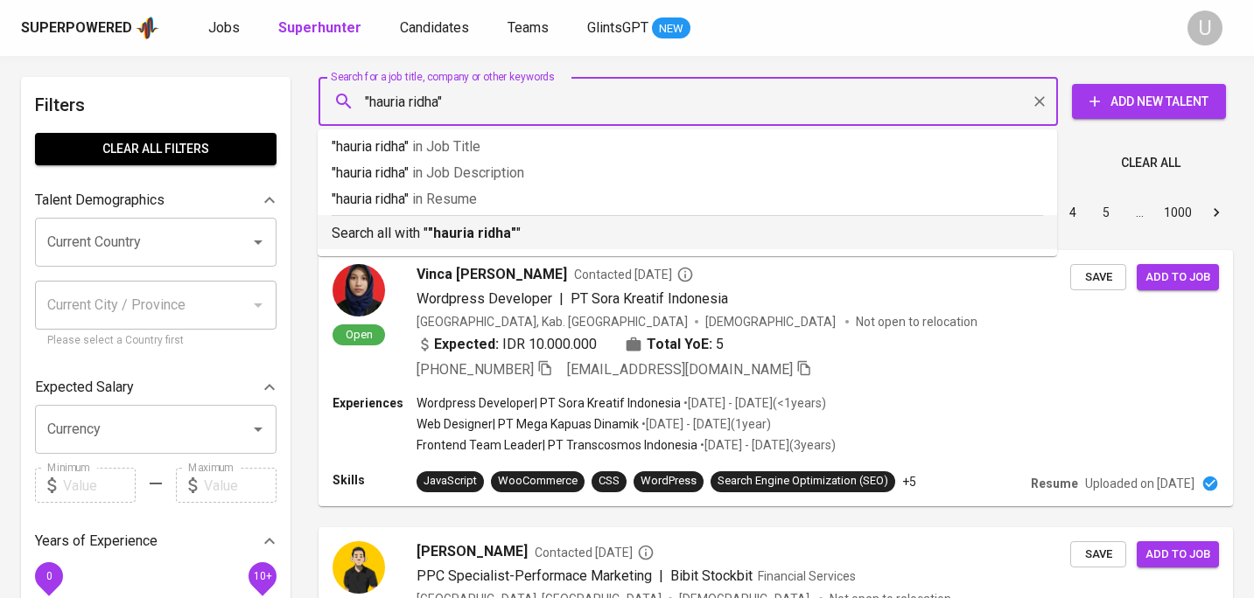
click at [451, 240] on b ""hauria ridha"" at bounding box center [472, 233] width 88 height 17
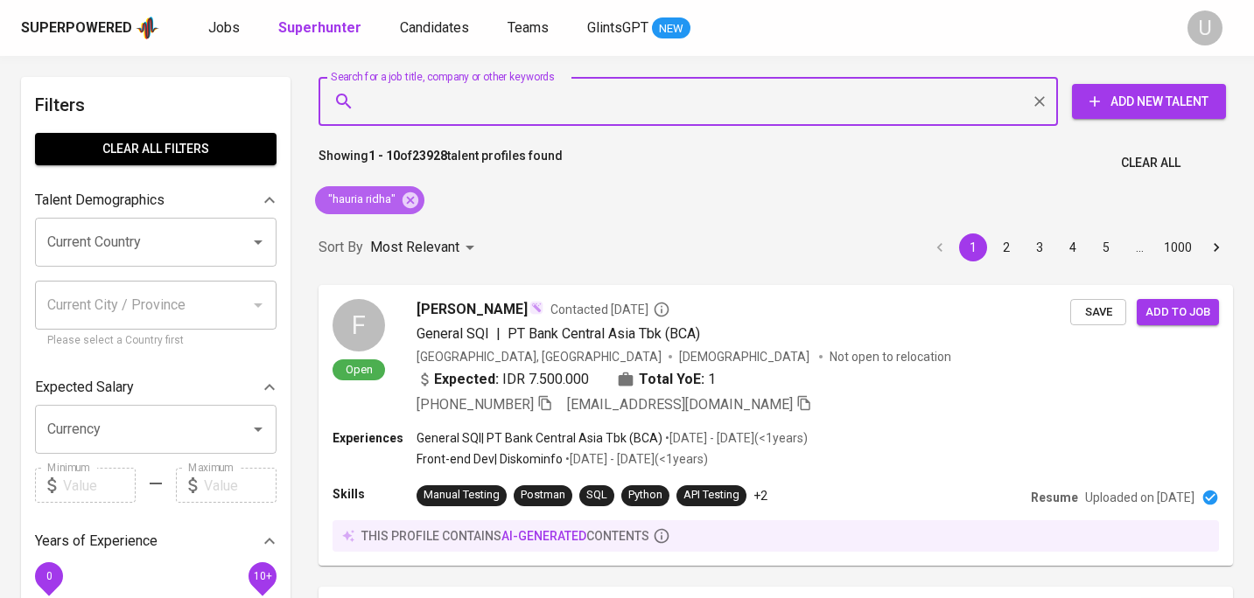
drag, startPoint x: 415, startPoint y: 203, endPoint x: 416, endPoint y: 100, distance: 103.2
click at [415, 203] on icon at bounding box center [410, 200] width 16 height 16
click at [416, 100] on input "Search for a job title, company or other keywords" at bounding box center [692, 101] width 662 height 33
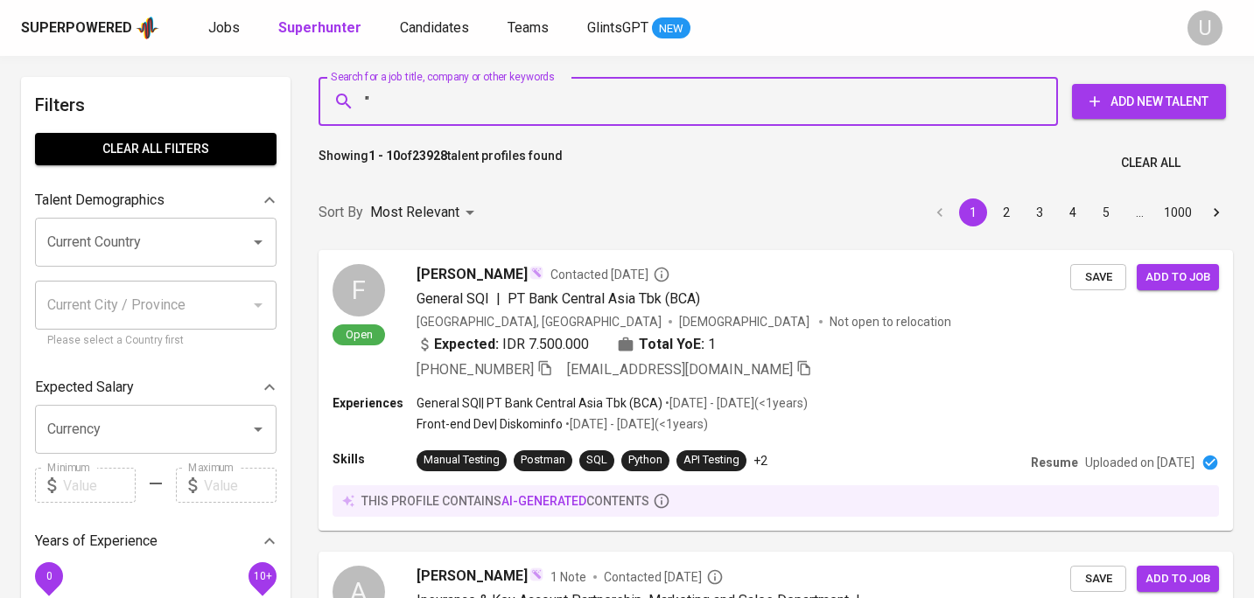
paste input "Trihantoko Saputro"
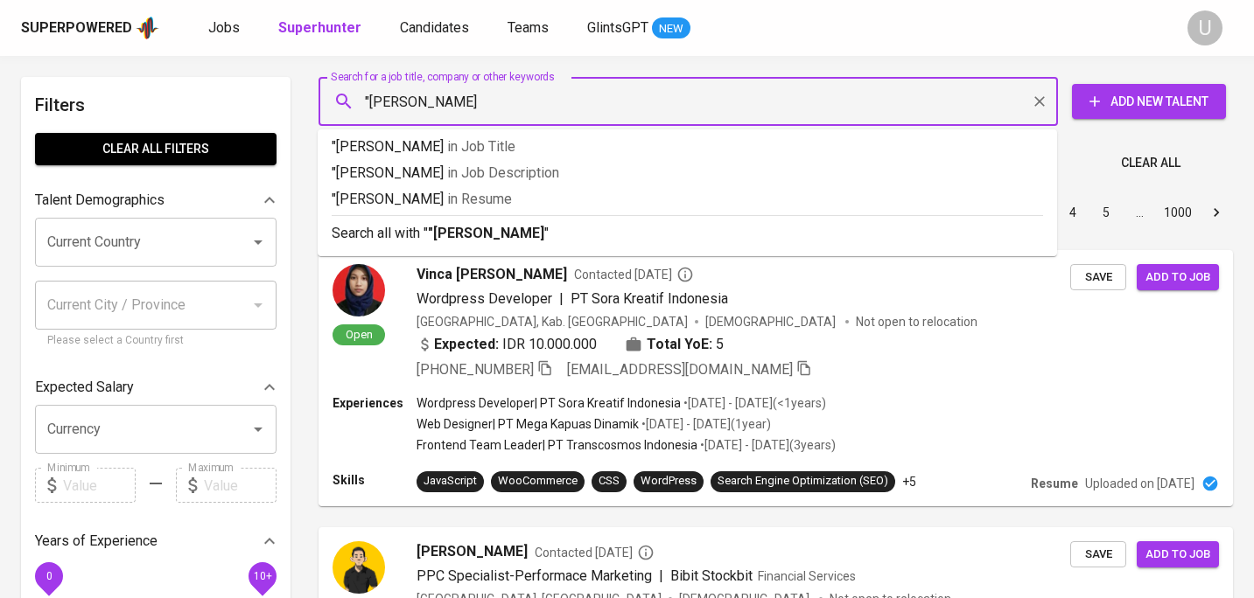
type input ""Trihantoko Saputro""
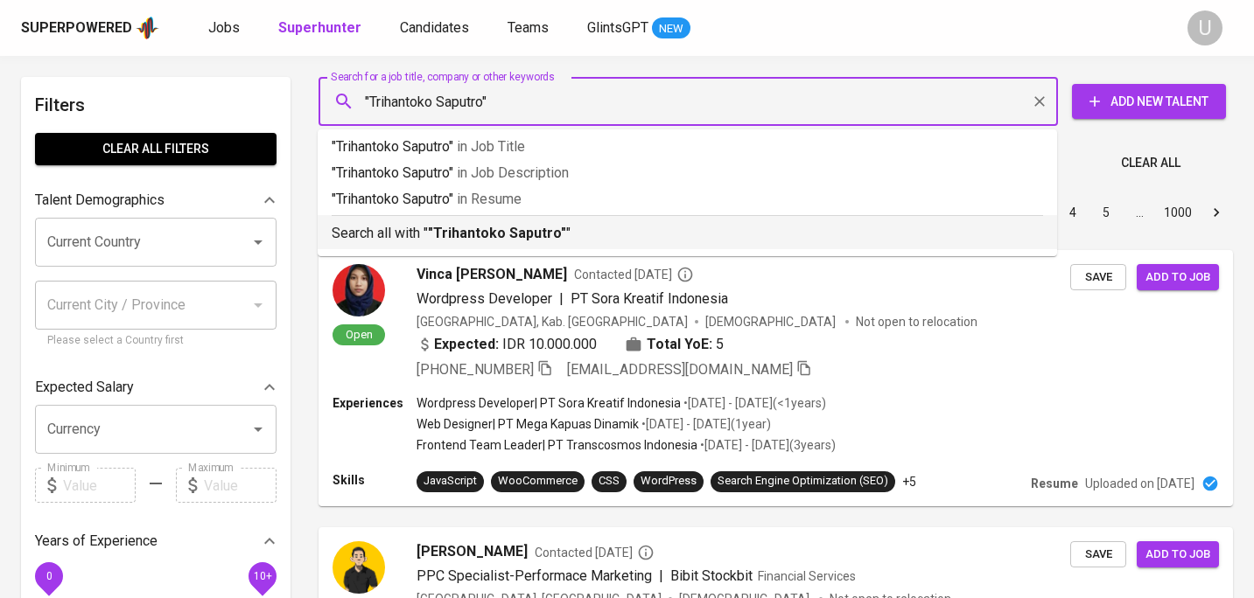
click at [444, 227] on b ""Trihantoko Saputro"" at bounding box center [497, 233] width 138 height 17
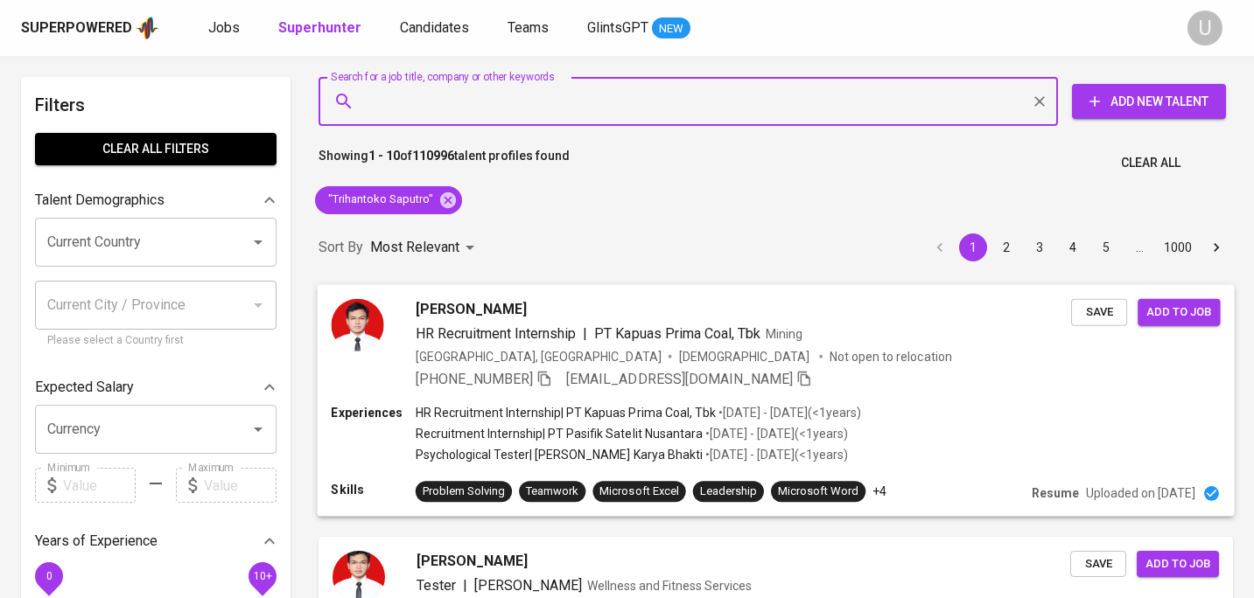
click at [552, 381] on icon "button" at bounding box center [544, 378] width 16 height 16
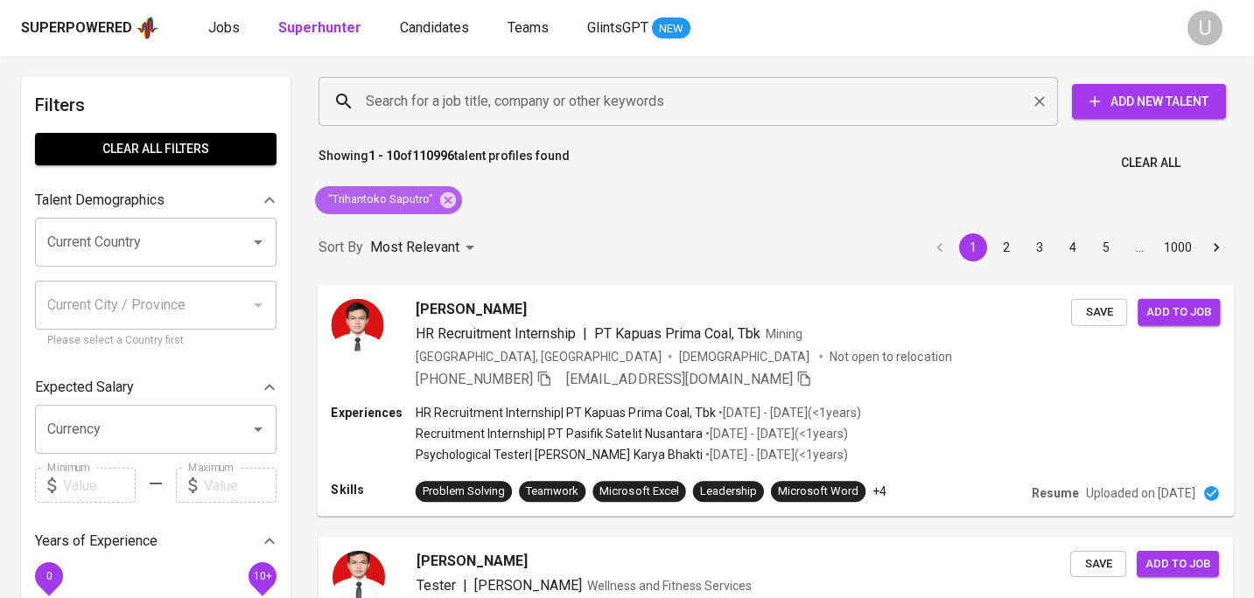
drag, startPoint x: 449, startPoint y: 195, endPoint x: 453, endPoint y: 105, distance: 90.2
click at [449, 195] on icon at bounding box center [448, 200] width 16 height 16
click at [449, 111] on input "Search for a job title, company or other keywords" at bounding box center [692, 101] width 662 height 33
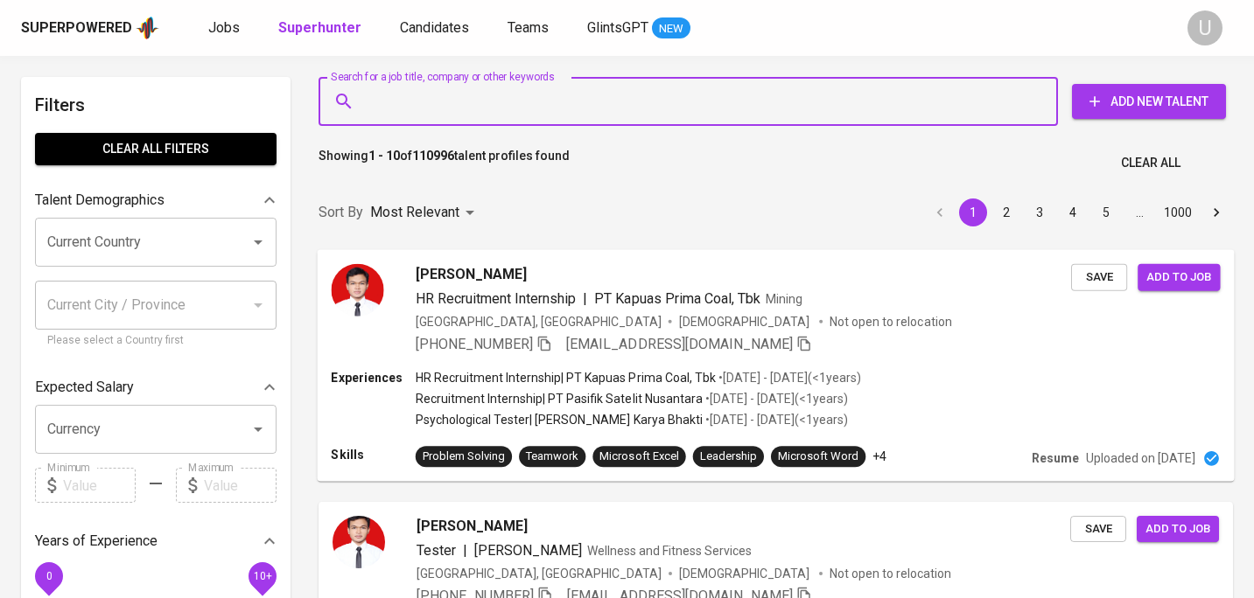
click at [454, 104] on input "Search for a job title, company or other keywords" at bounding box center [692, 101] width 662 height 33
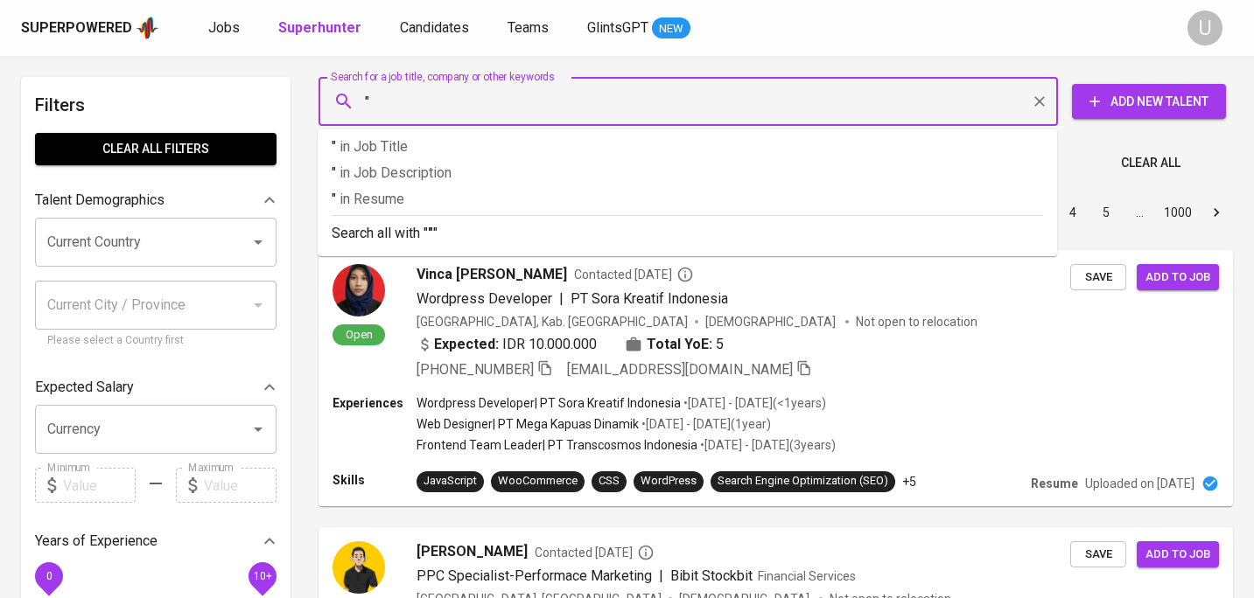
paste input "Dannisa Firyal"
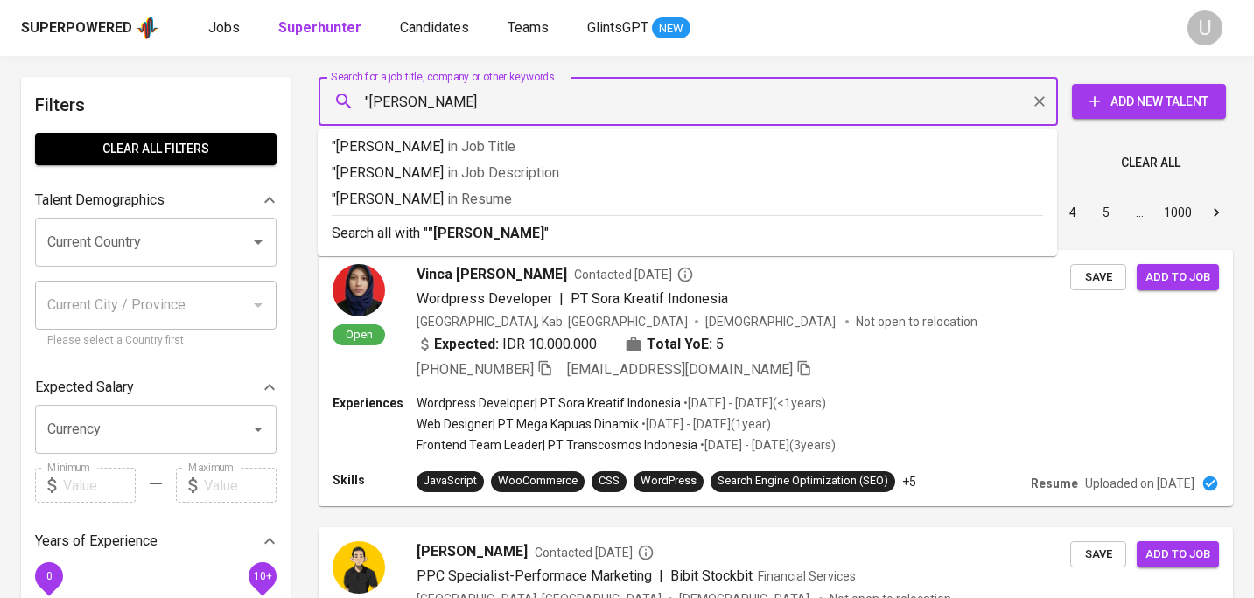
type input ""[PERSON_NAME]""
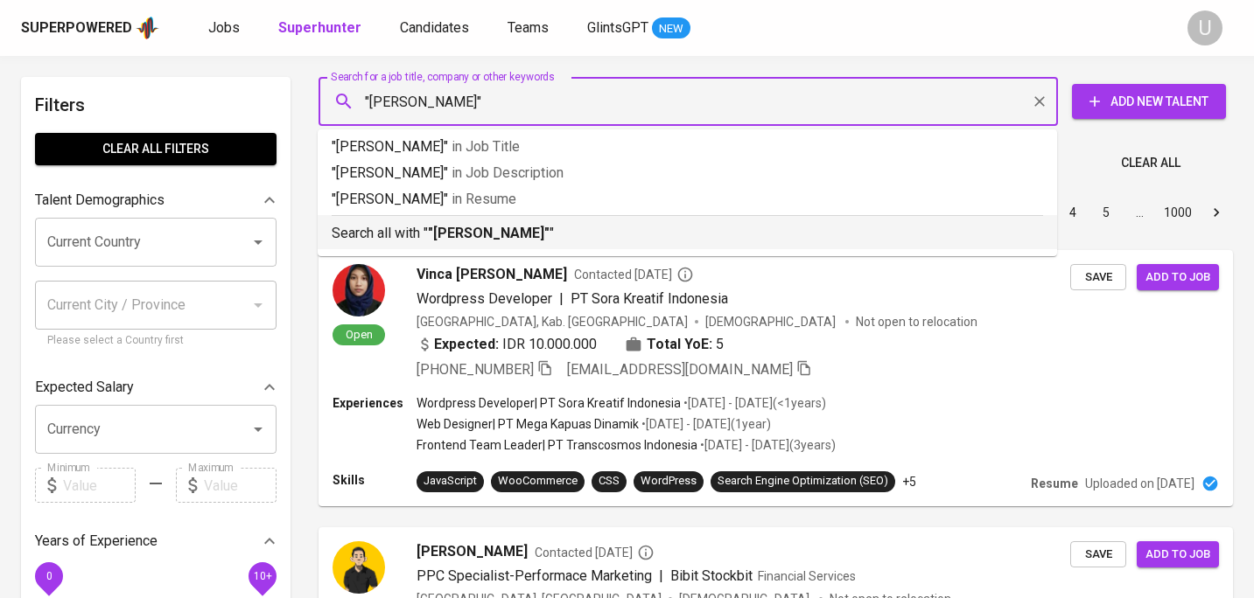
click at [463, 234] on b ""[PERSON_NAME]"" at bounding box center [489, 233] width 122 height 17
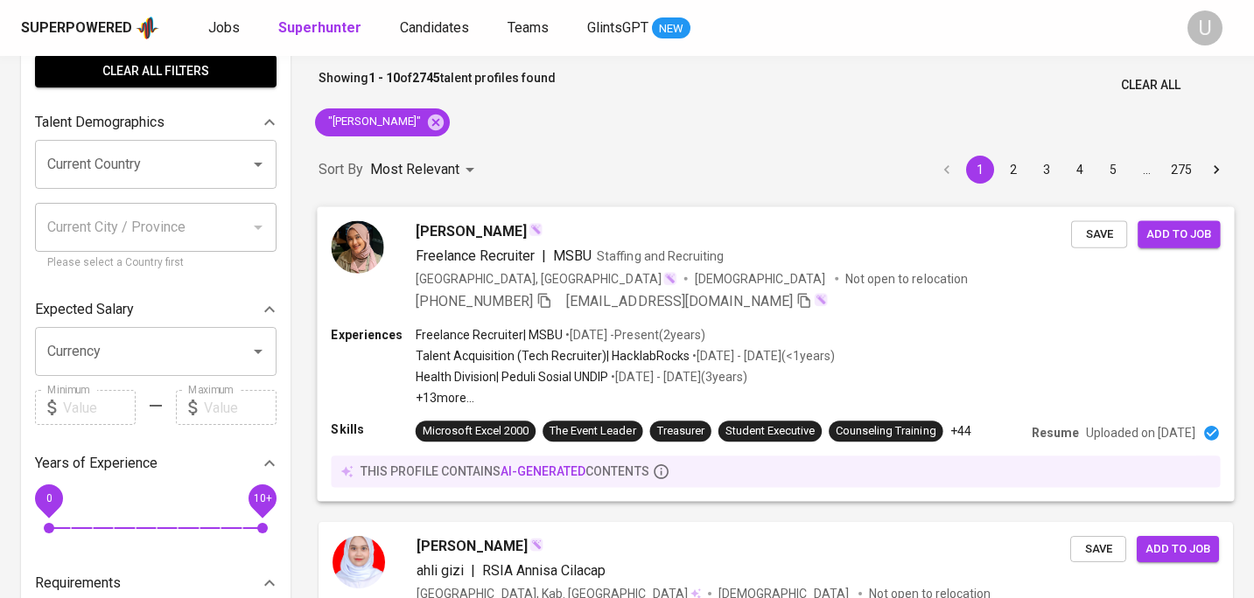
scroll to position [85, 0]
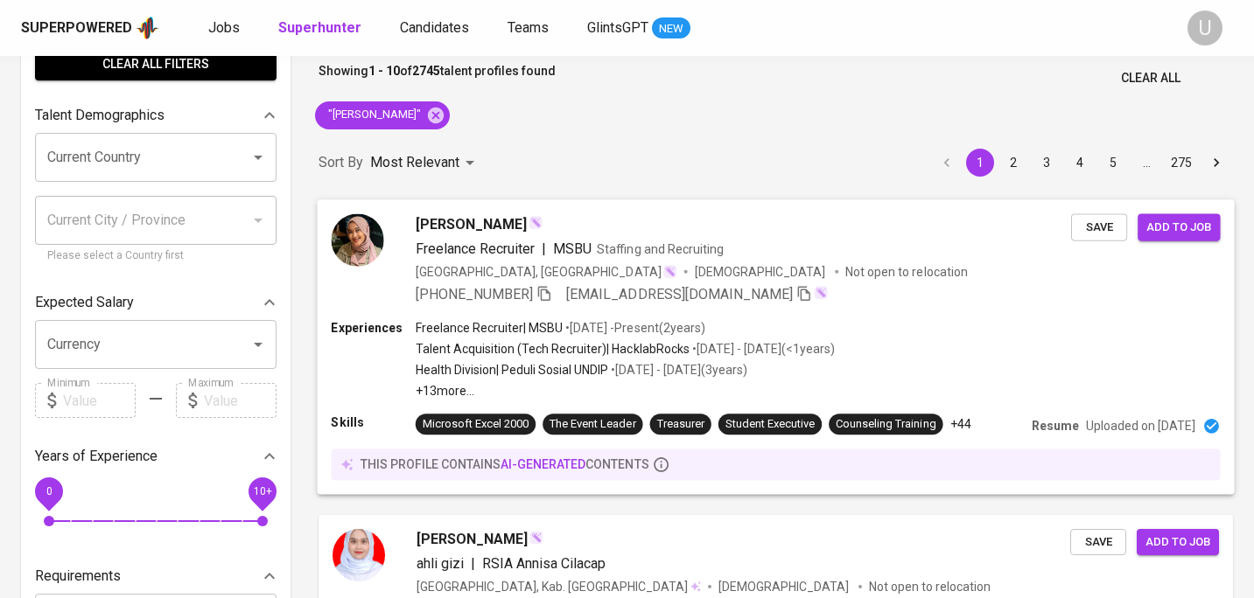
click at [576, 226] on div "[PERSON_NAME]" at bounding box center [743, 223] width 655 height 21
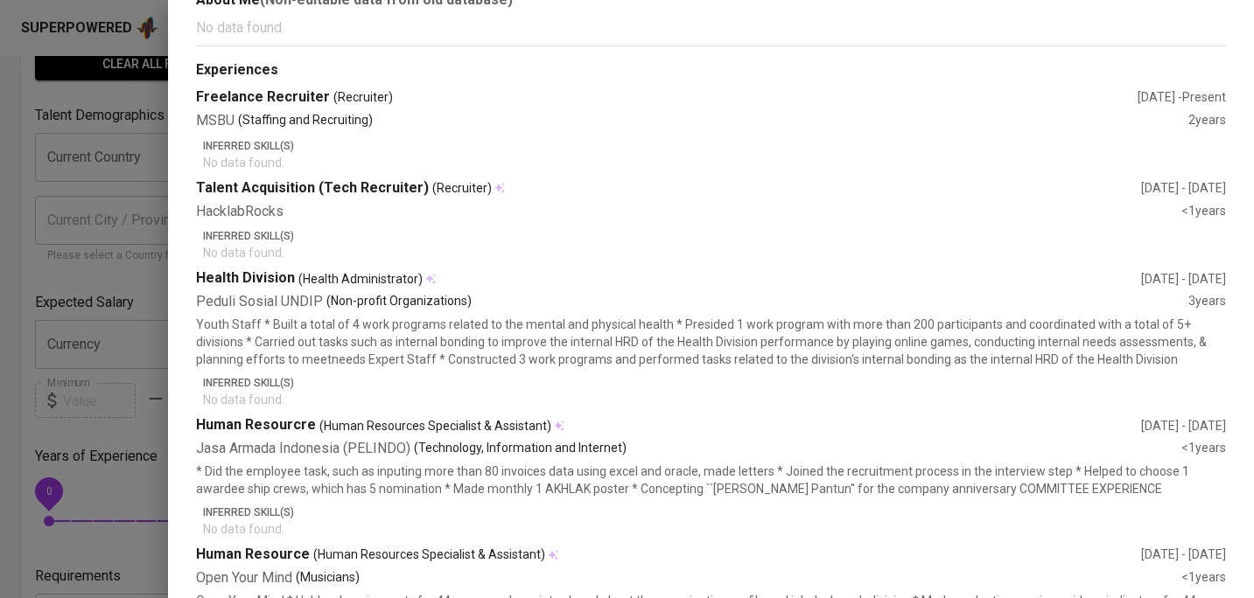
scroll to position [773, 0]
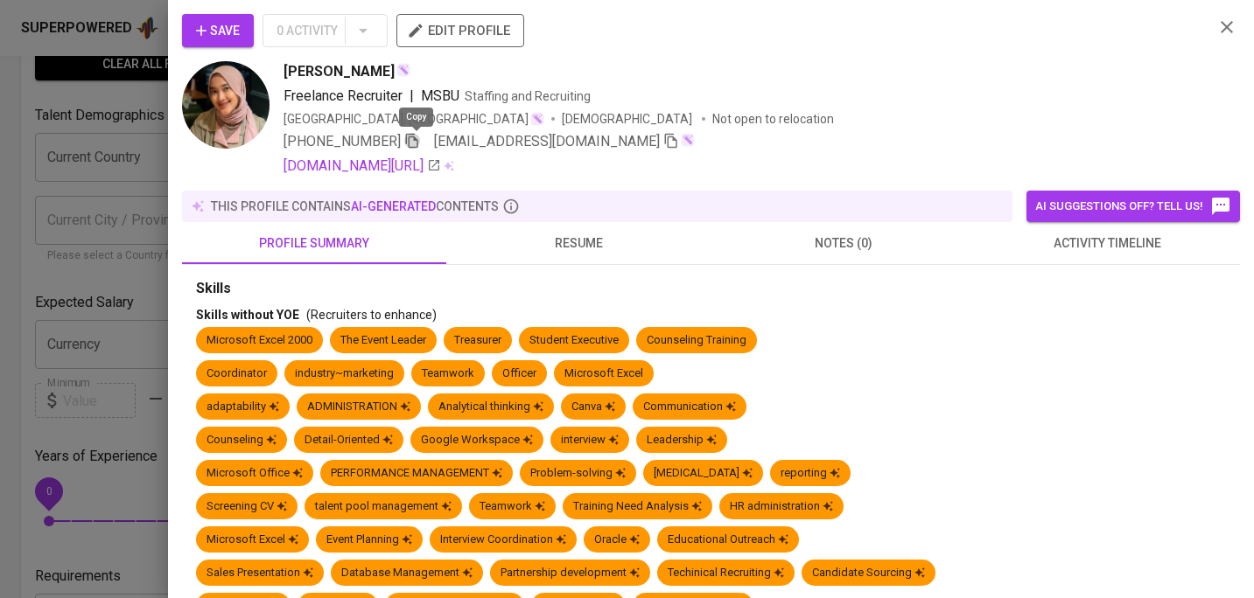
click at [412, 141] on icon "button" at bounding box center [412, 141] width 16 height 16
click at [1220, 31] on icon "button" at bounding box center [1226, 27] width 21 height 21
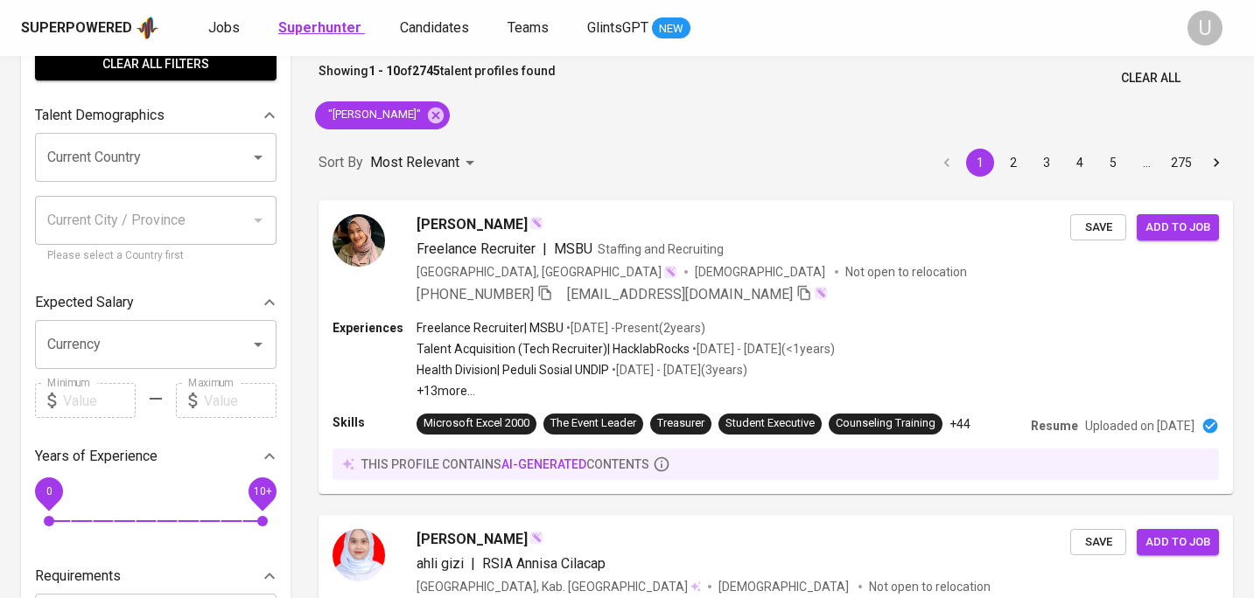
click at [293, 25] on b "Superhunter" at bounding box center [319, 27] width 83 height 17
click at [421, 33] on input "Search for a job title, company or other keywords" at bounding box center [692, 16] width 662 height 33
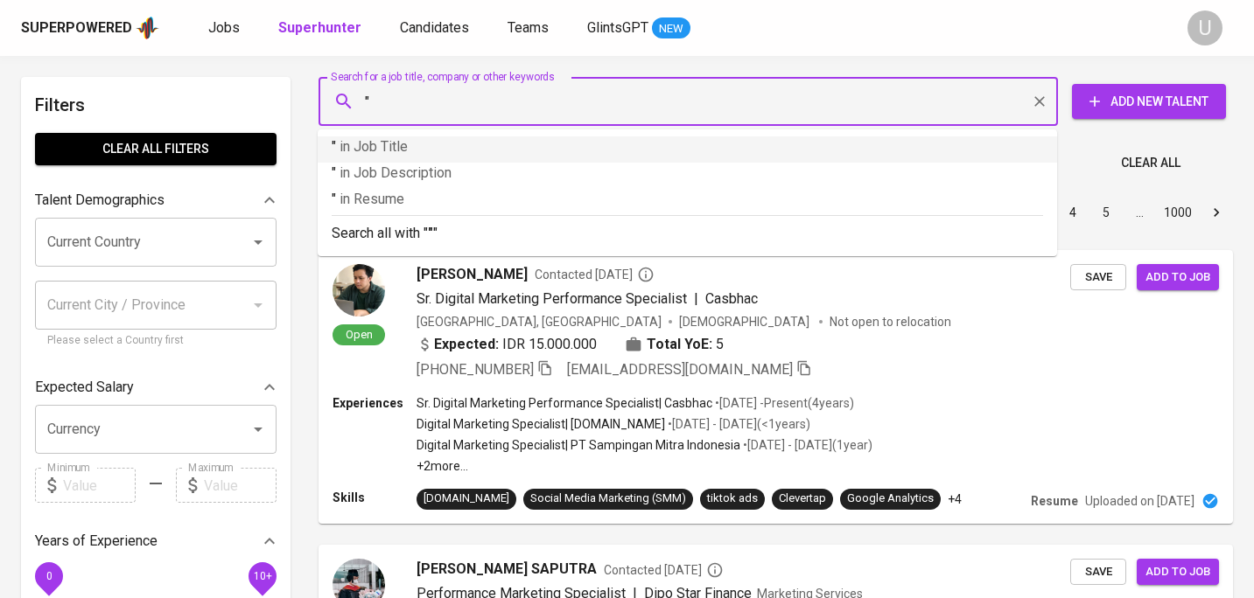
paste input "Erdhita Ratna Shafira"
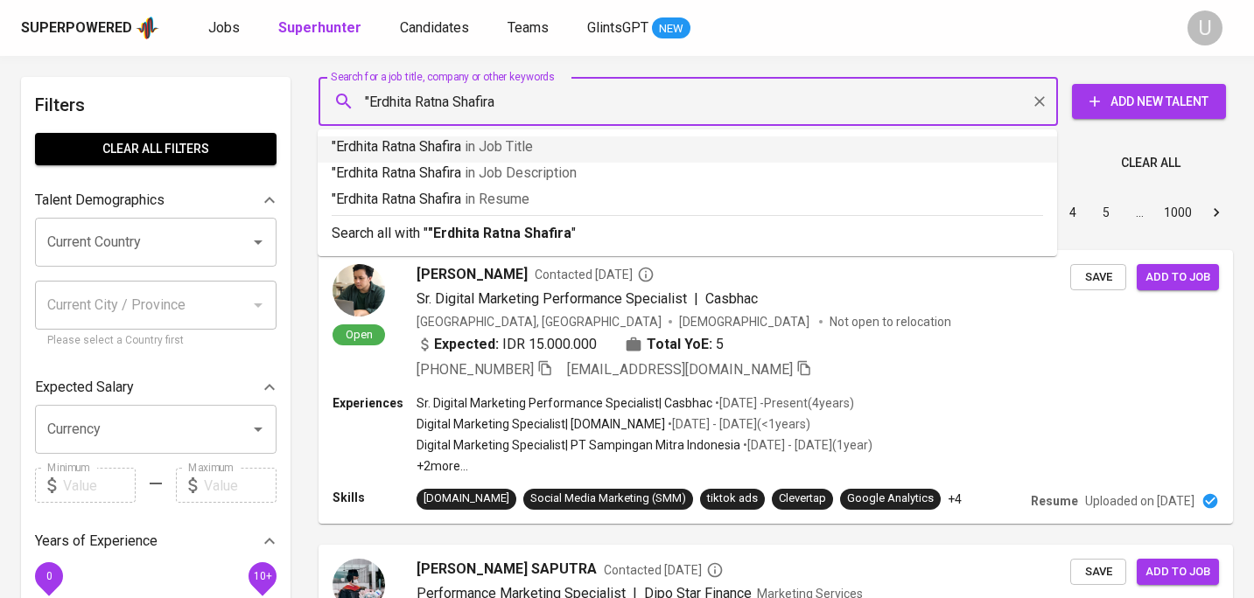
type input ""Erdhita Ratna Shafira""
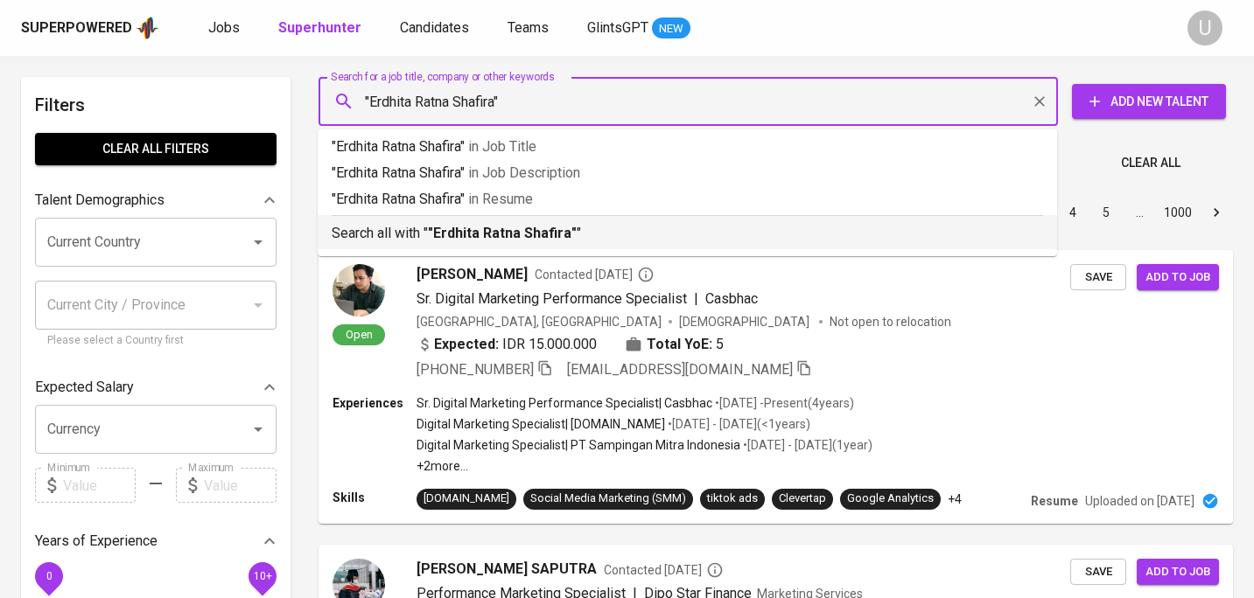
click at [519, 226] on b ""Erdhita Ratna Shafira"" at bounding box center [502, 233] width 149 height 17
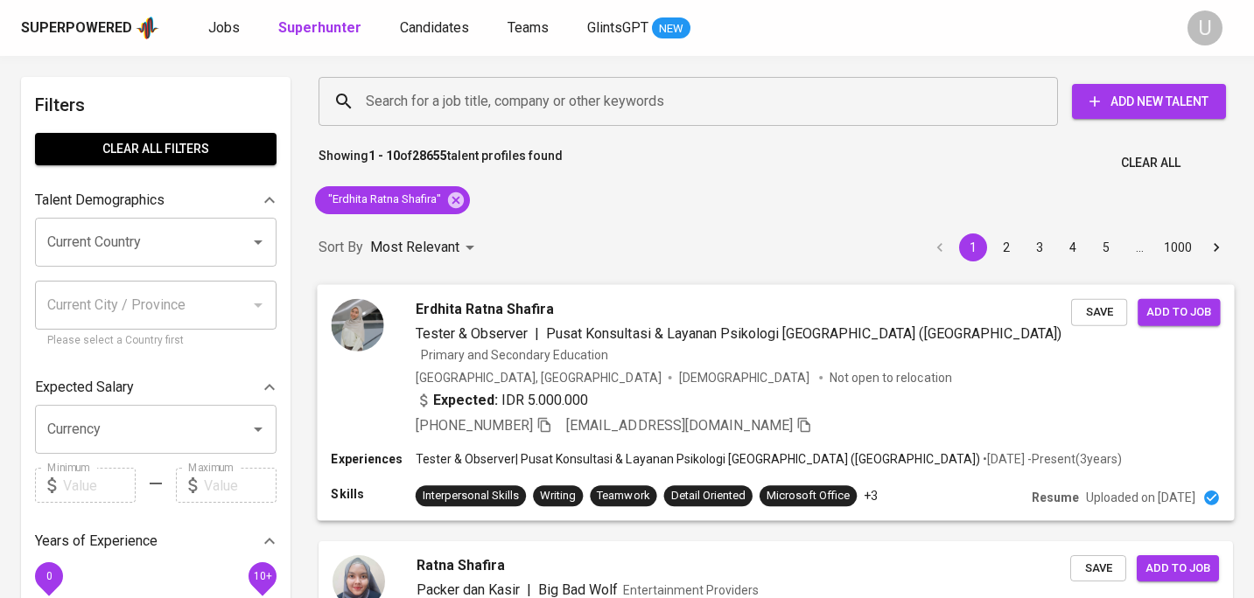
click at [706, 303] on div "Erdhita Ratna Shafira" at bounding box center [743, 308] width 655 height 21
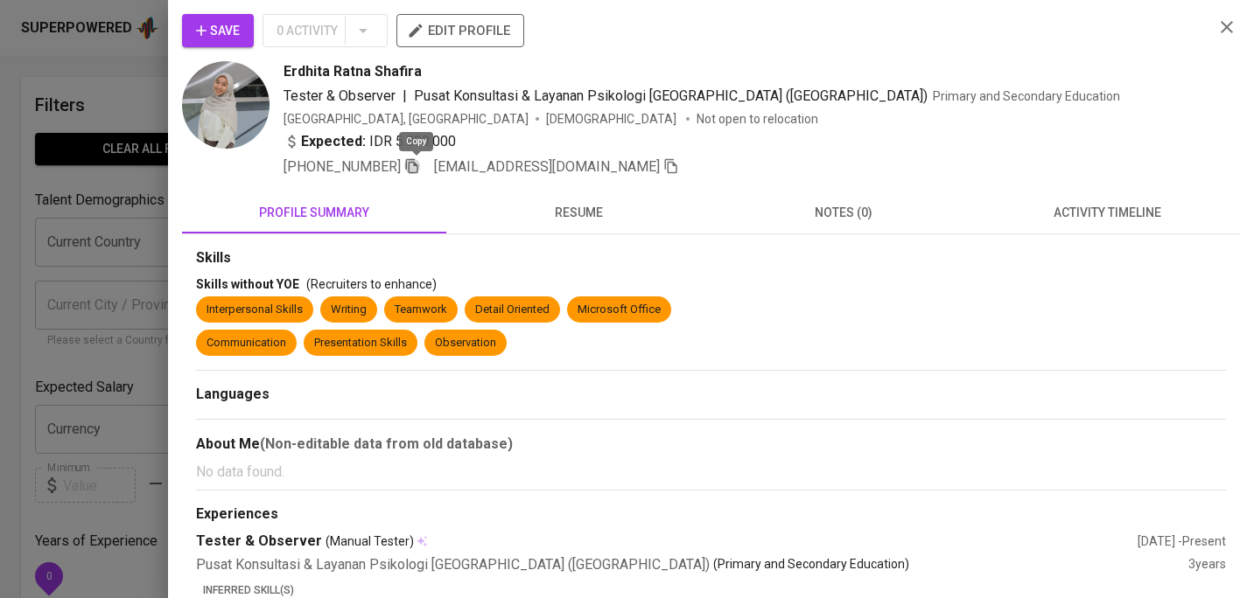
click at [413, 162] on icon "button" at bounding box center [412, 166] width 12 height 15
drag, startPoint x: 283, startPoint y: 70, endPoint x: 431, endPoint y: 76, distance: 148.8
click at [431, 76] on div "Erdhita [PERSON_NAME] Tester & Observer | Pusat Konsultasi & Layanan Psikologi …" at bounding box center [690, 119] width 1017 height 116
copy span "Erdhita Ratna Shafira"
